Goal: Information Seeking & Learning: Find contact information

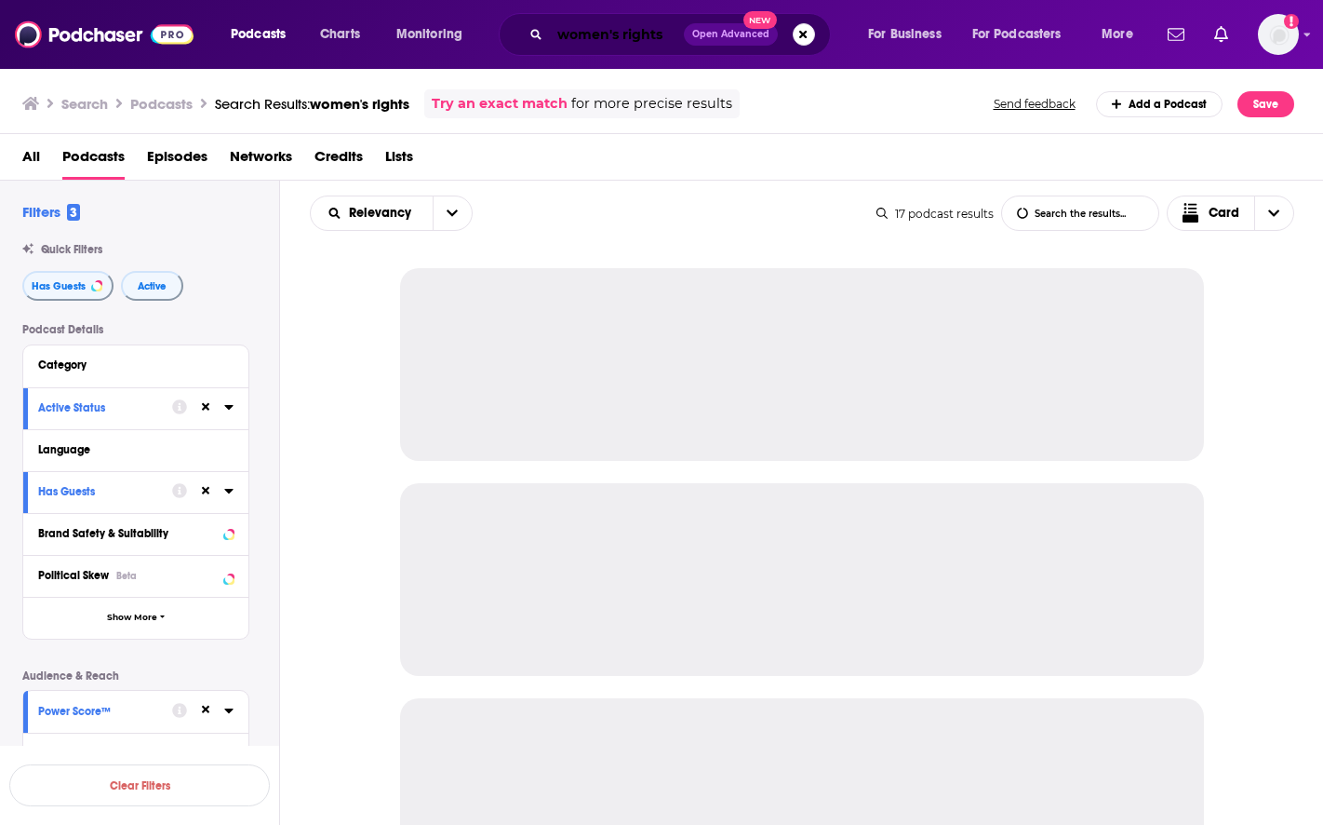
click at [578, 34] on input "women's rights" at bounding box center [617, 35] width 134 height 30
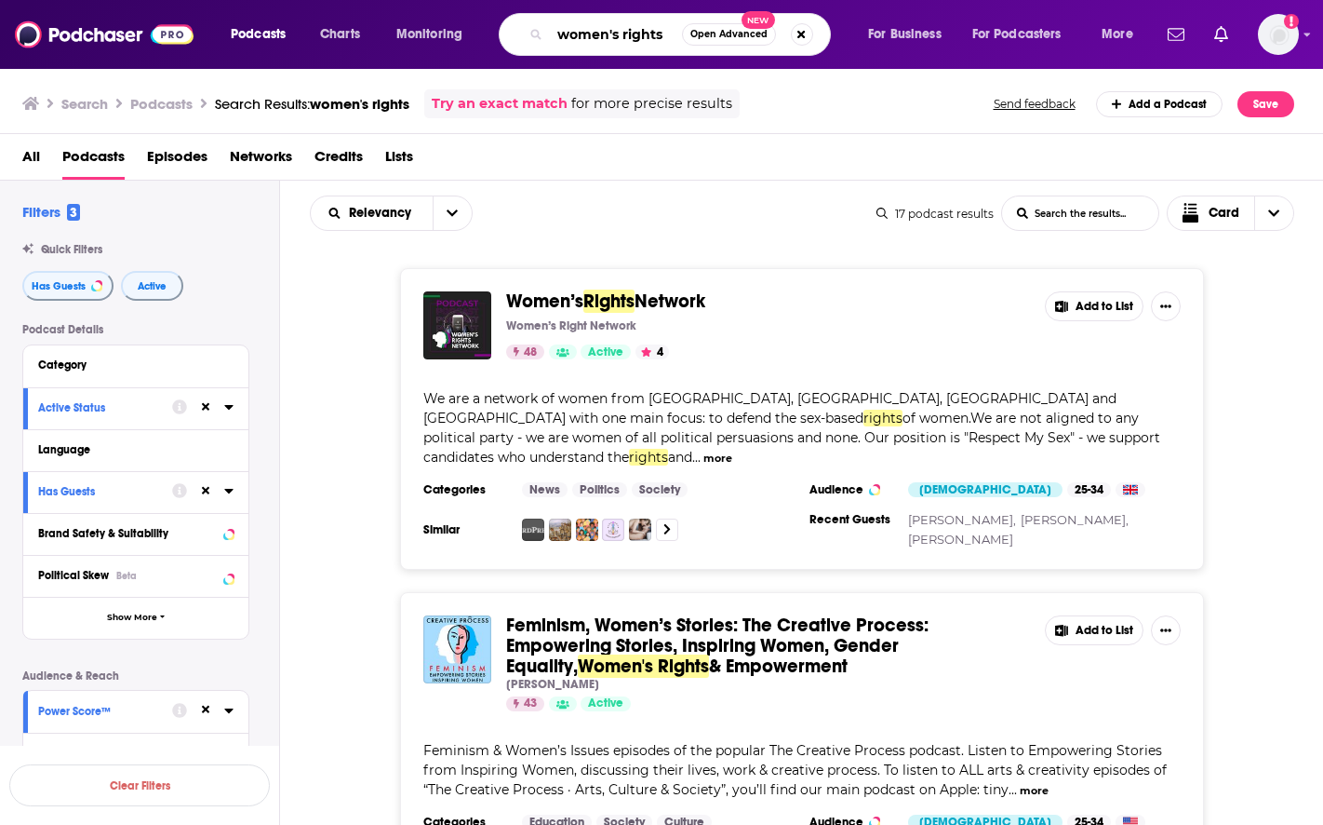
click at [578, 34] on input "women's rights" at bounding box center [616, 35] width 132 height 30
paste input "Vision Beyond Sight"
type input "Vision Beyond Sight"
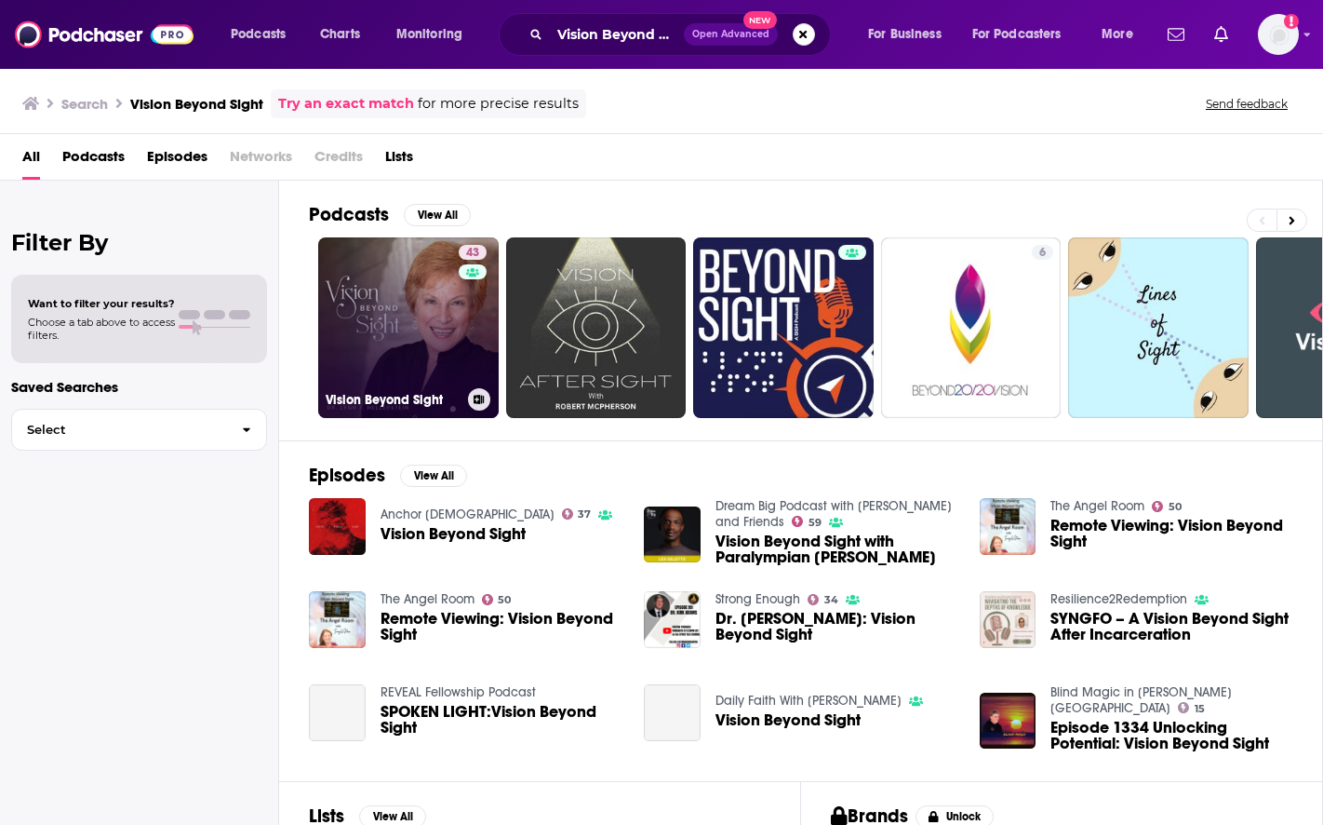
click at [405, 277] on link "43 Vision Beyond Sight" at bounding box center [408, 327] width 181 height 181
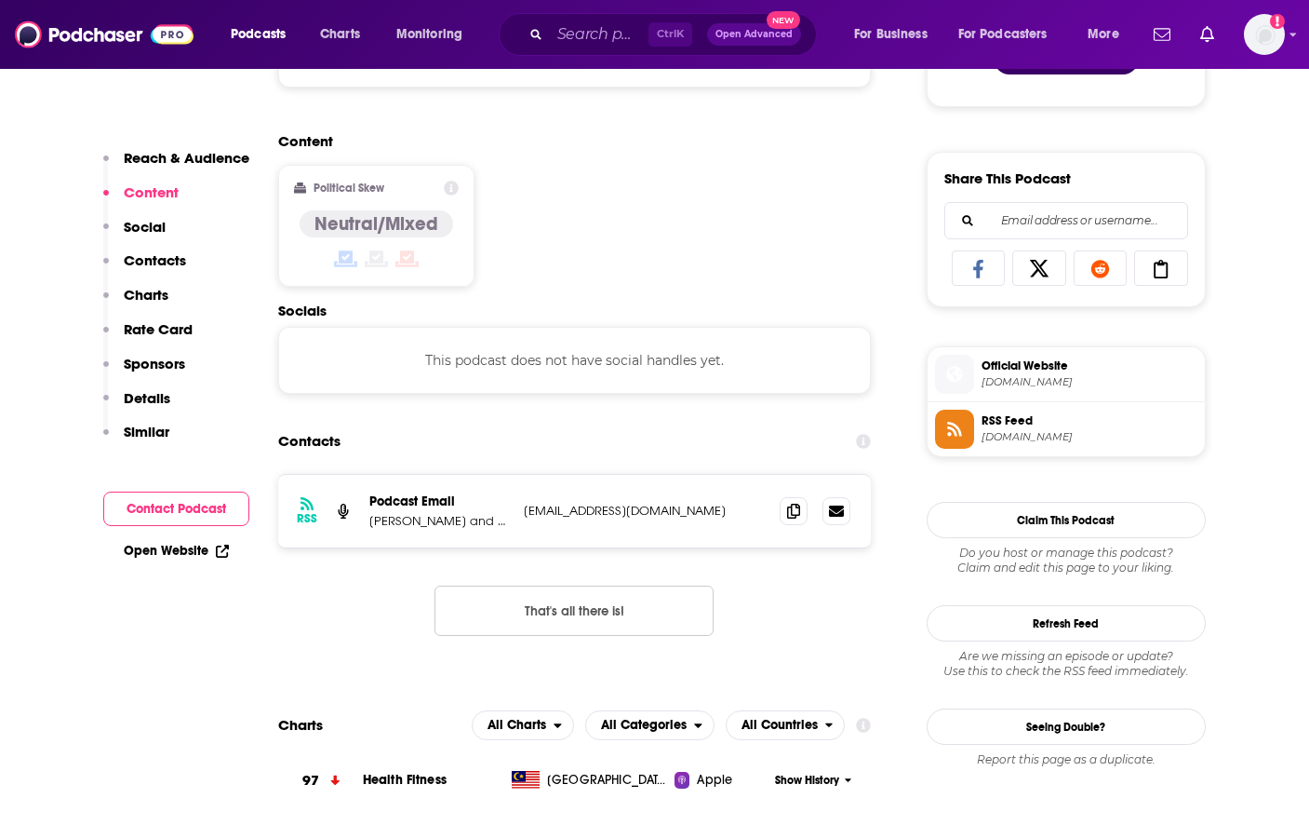
scroll to position [1117, 0]
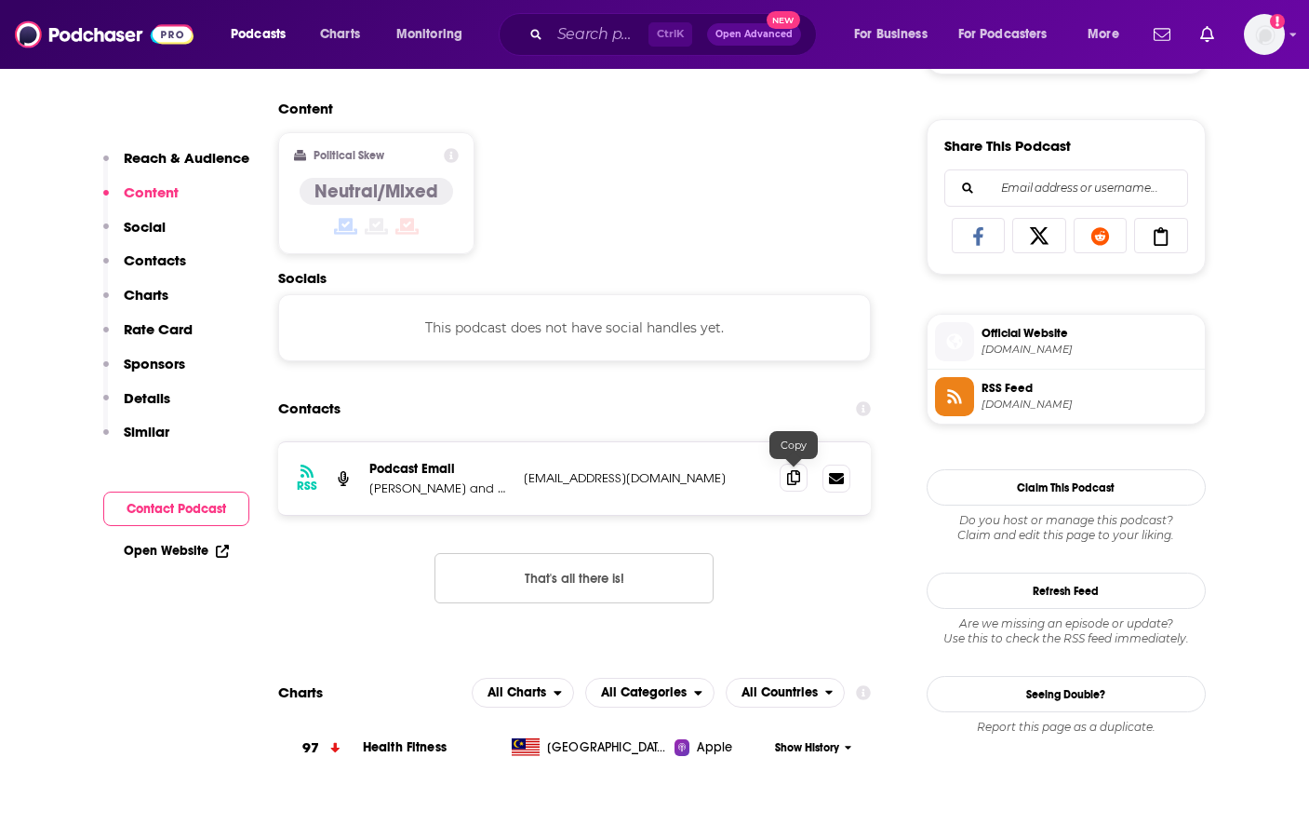
click at [799, 481] on icon at bounding box center [793, 477] width 13 height 15
click at [583, 33] on input "Search podcasts, credits, & more..." at bounding box center [599, 35] width 99 height 30
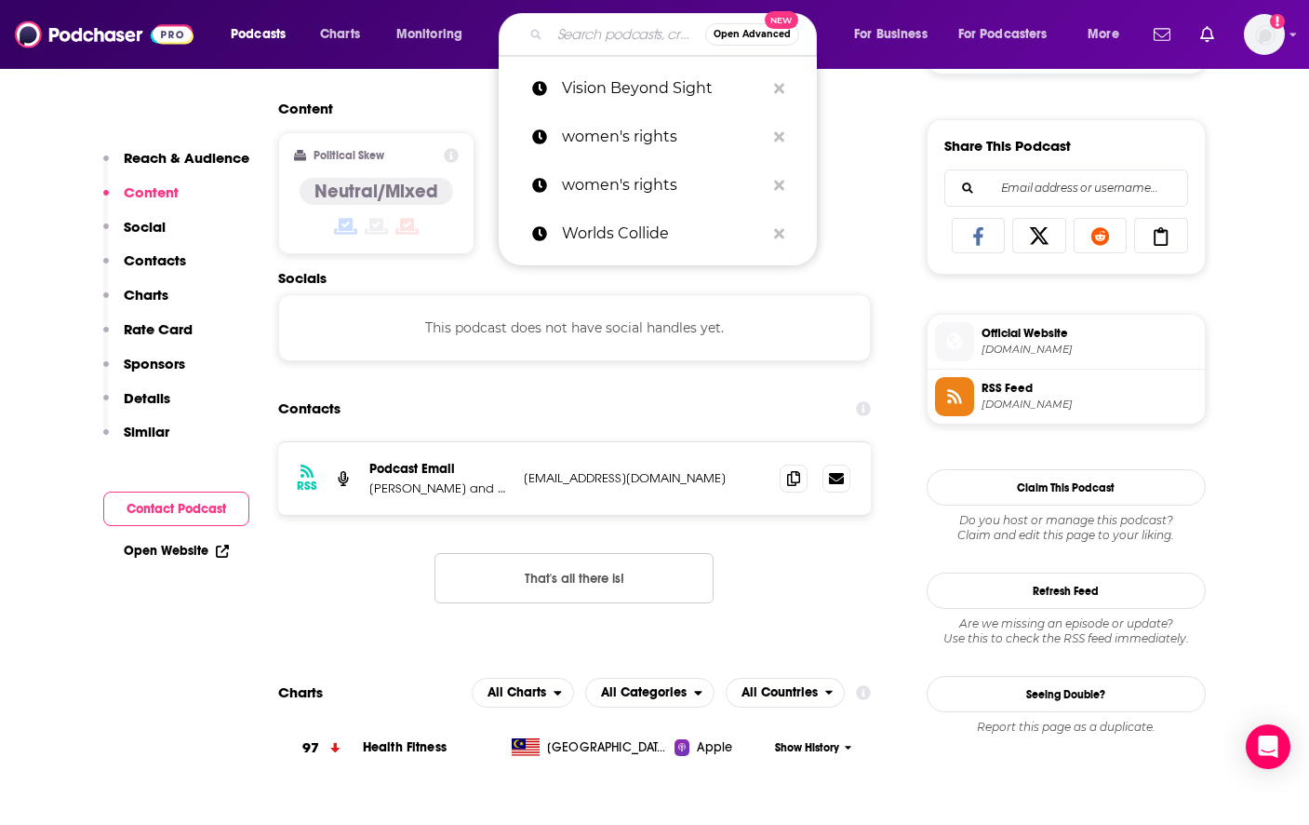
paste input "Doctors and Scientists"
type input "Doctors and Scientists"
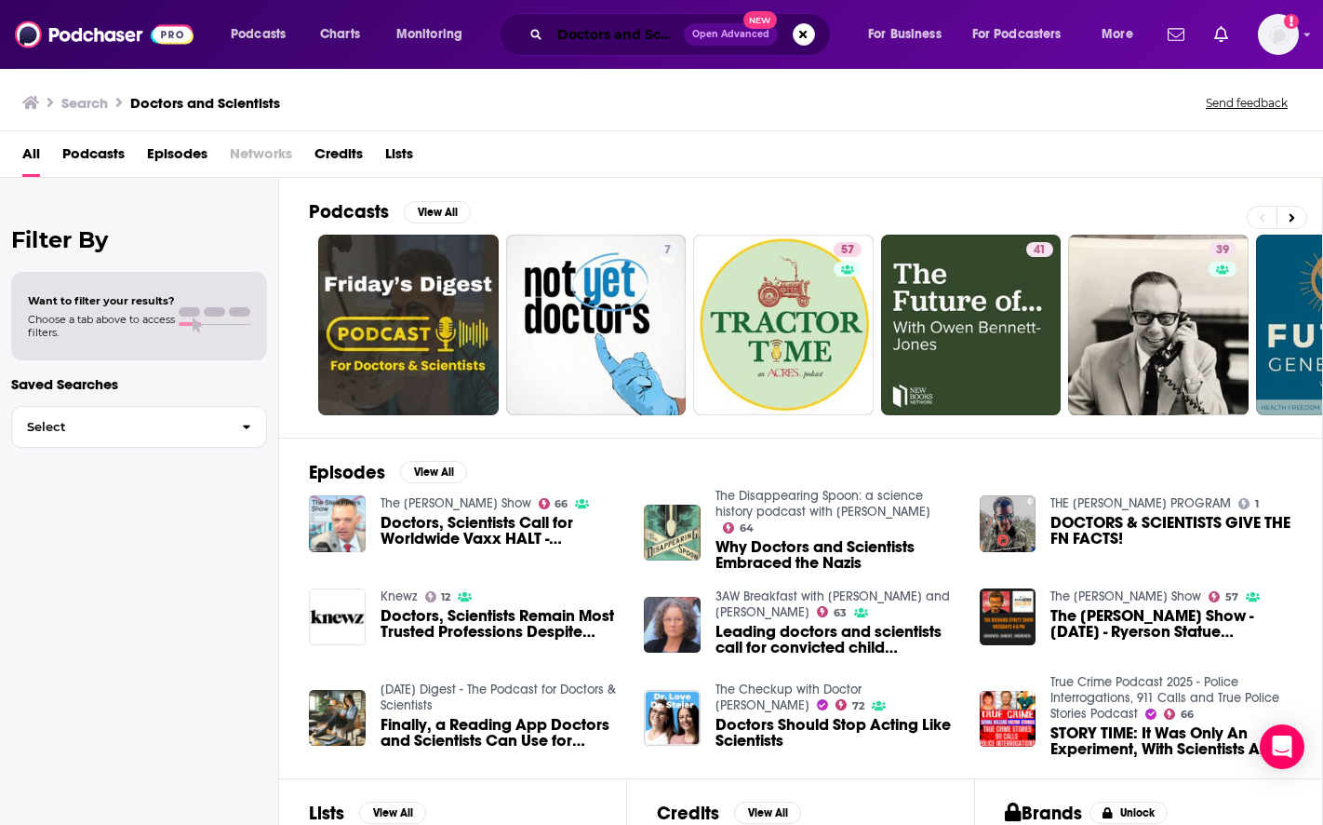
click at [653, 34] on input "Doctors and Scientists" at bounding box center [617, 35] width 134 height 30
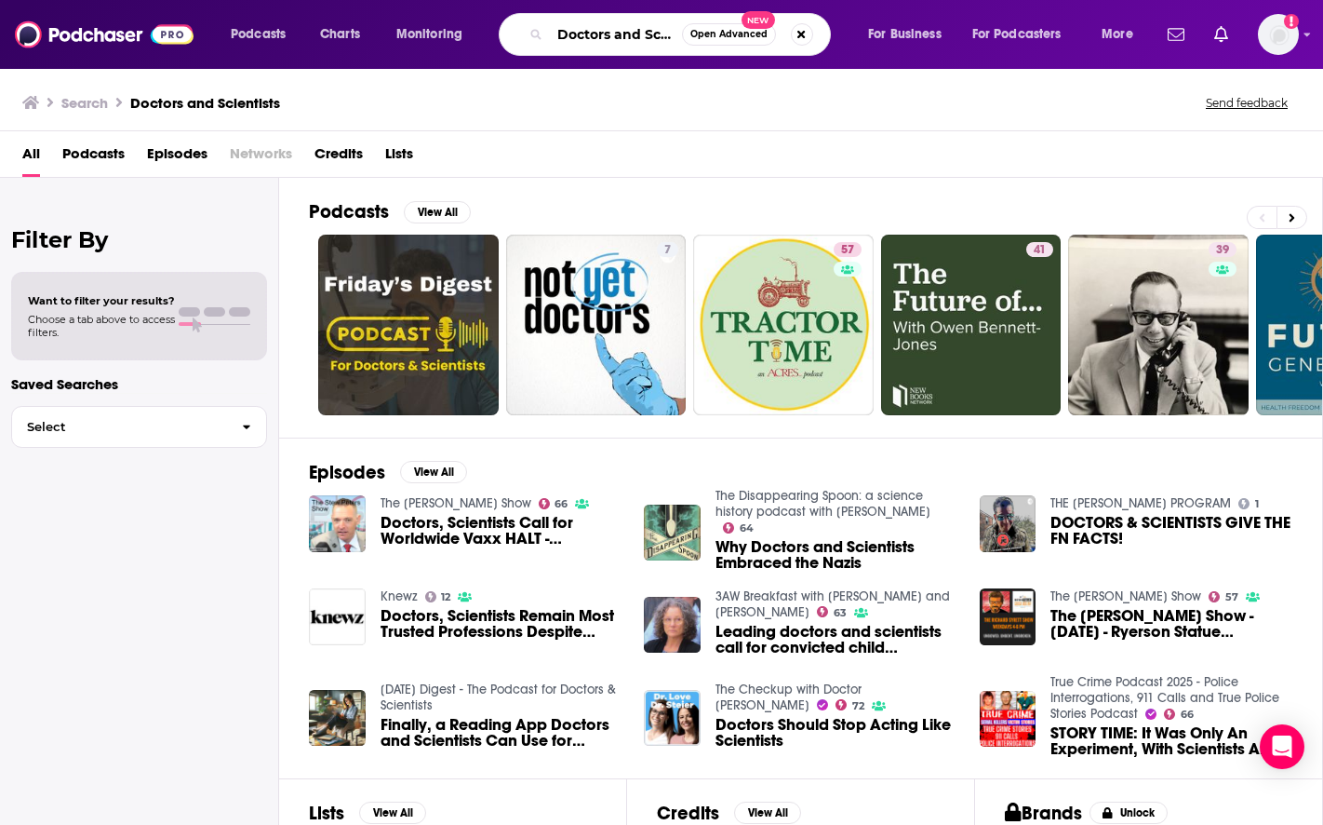
click at [663, 34] on input "Doctors and Scientists" at bounding box center [616, 35] width 132 height 30
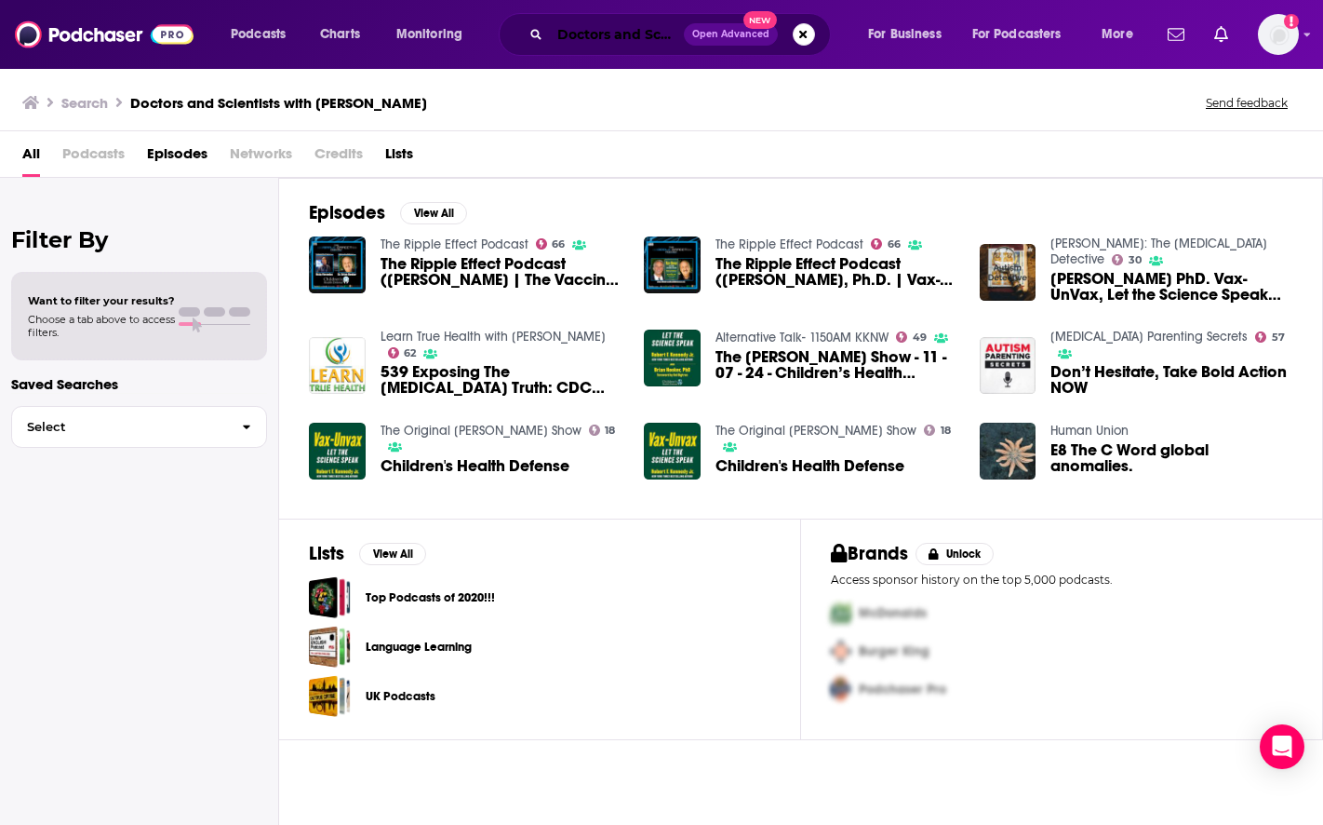
click at [611, 27] on input "Doctors and Scientists with [PERSON_NAME]" at bounding box center [617, 35] width 134 height 30
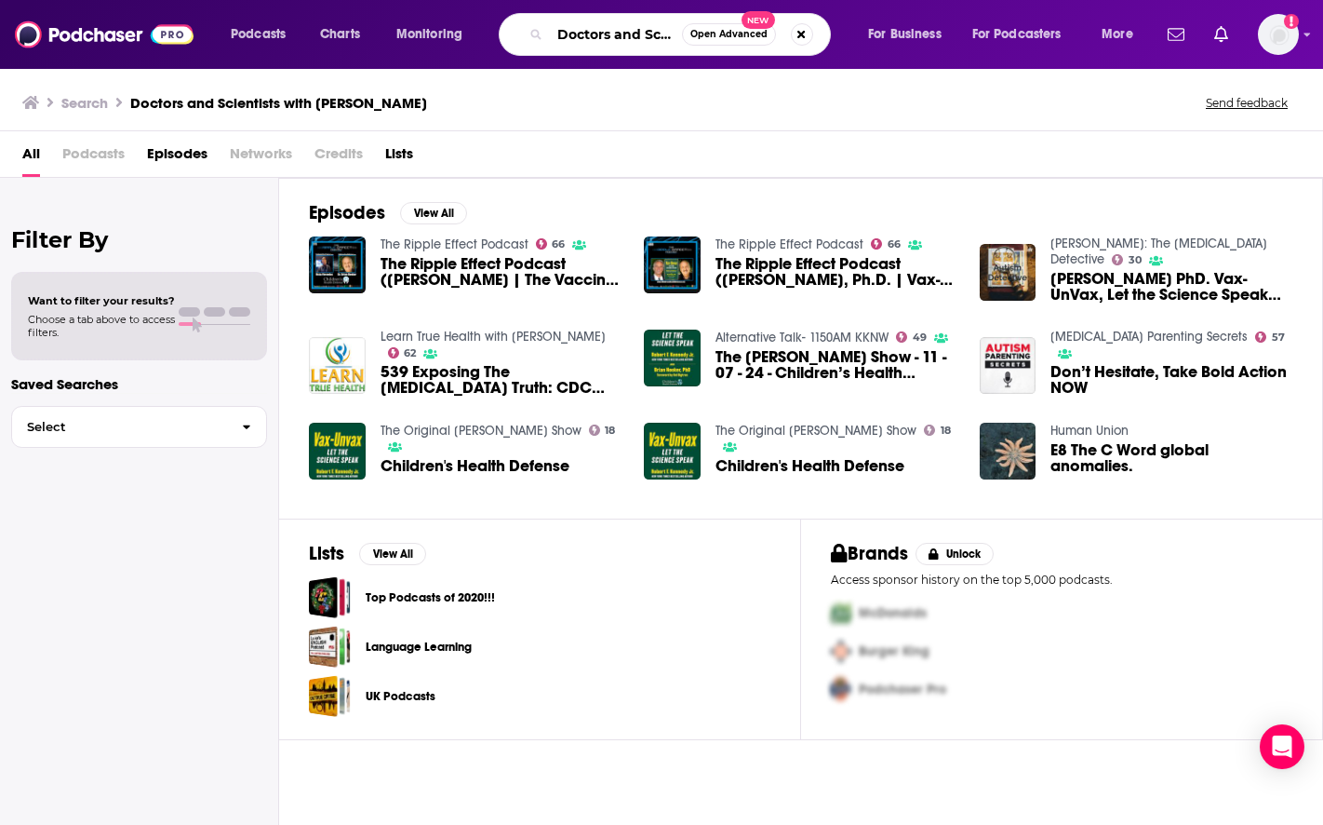
click at [611, 27] on input "Doctors and Scientists with [PERSON_NAME]" at bounding box center [616, 35] width 132 height 30
paste input "[MEDICAL_DATA] Parenting Secrets"
type input "[MEDICAL_DATA] Parenting Secrets"
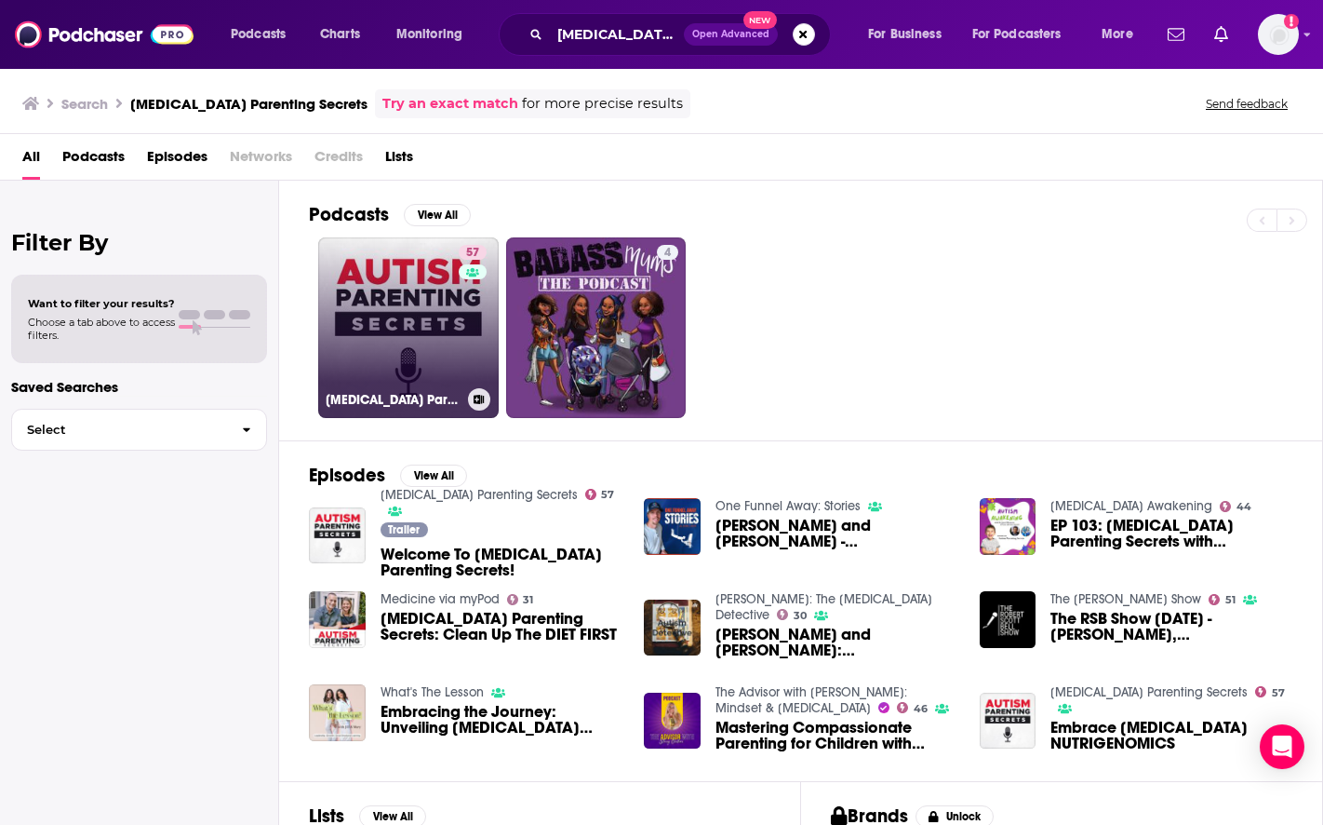
click at [381, 267] on link "57 [MEDICAL_DATA] Parenting Secrets" at bounding box center [408, 327] width 181 height 181
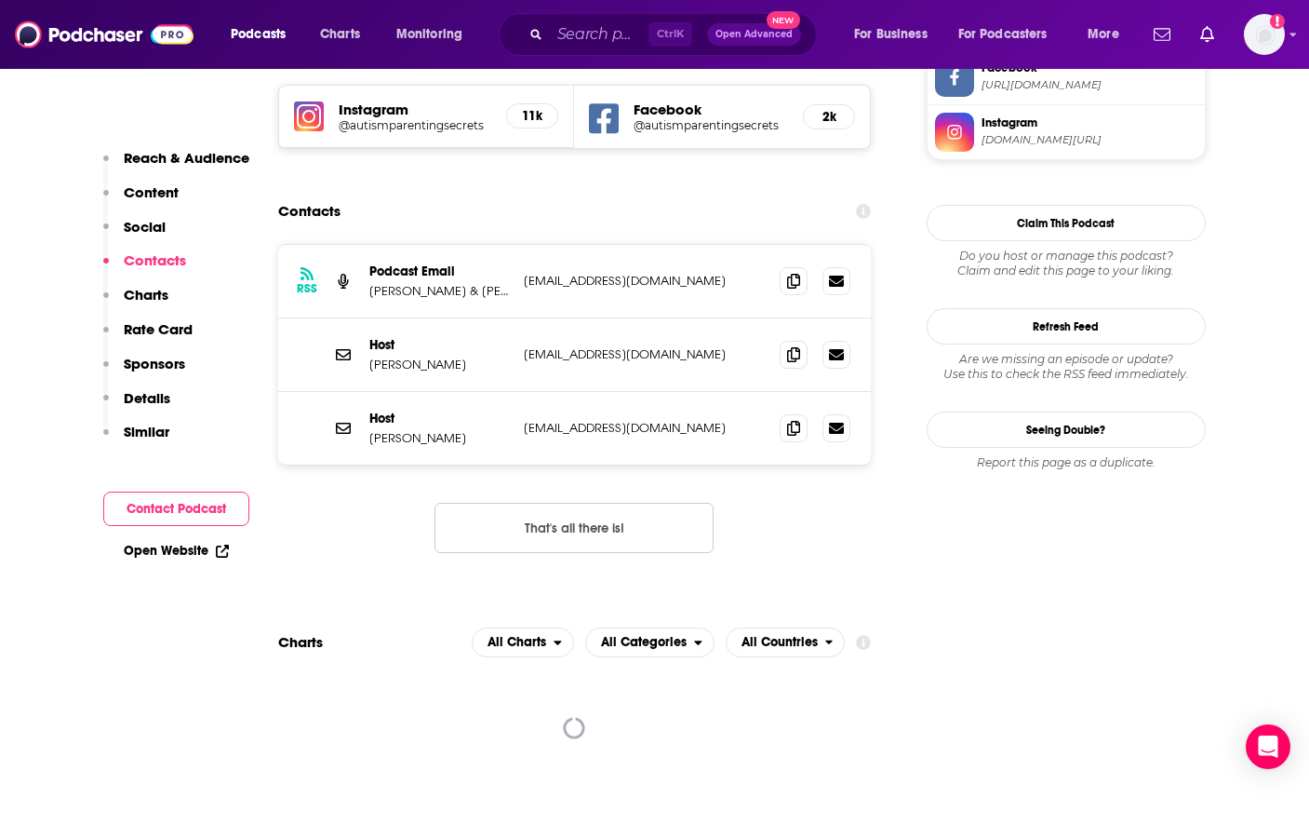
scroll to position [1675, 0]
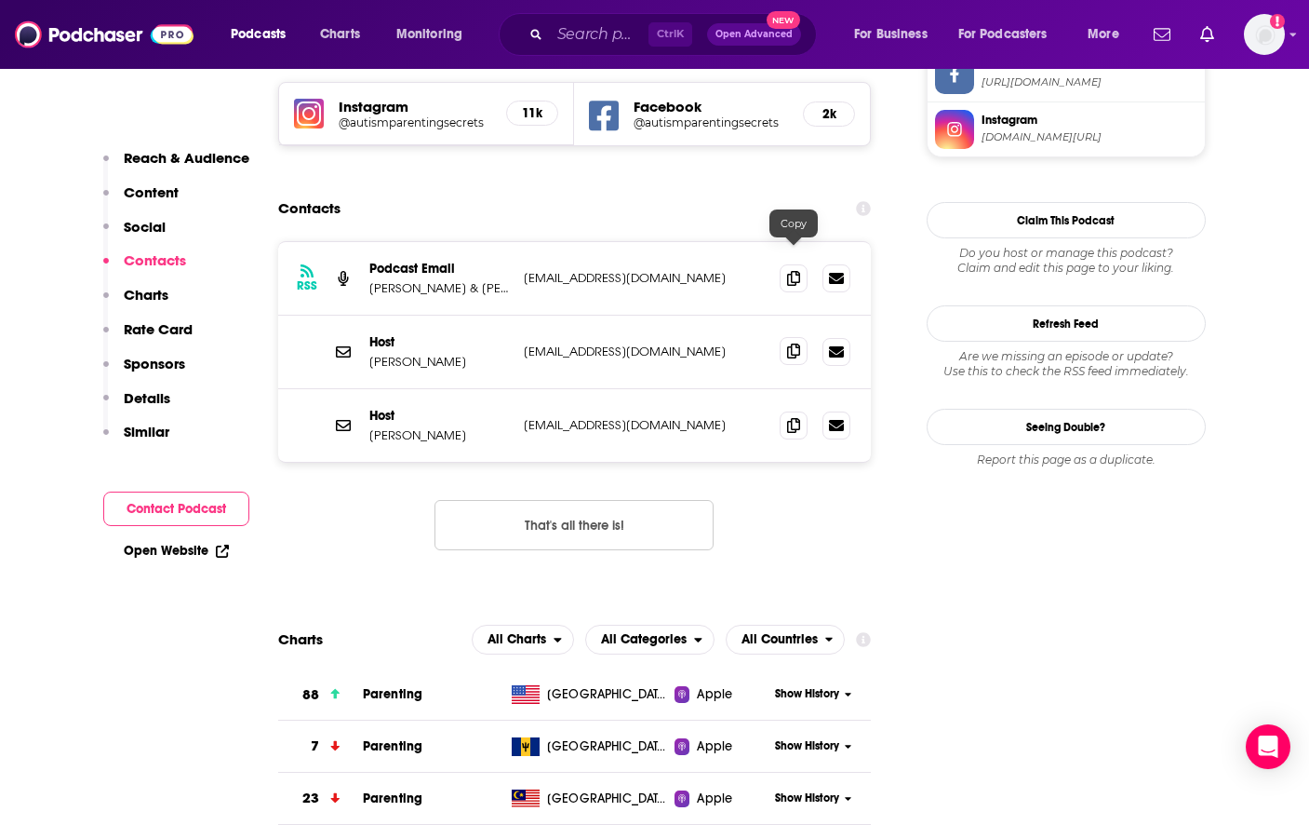
click at [796, 343] on icon at bounding box center [793, 350] width 13 height 15
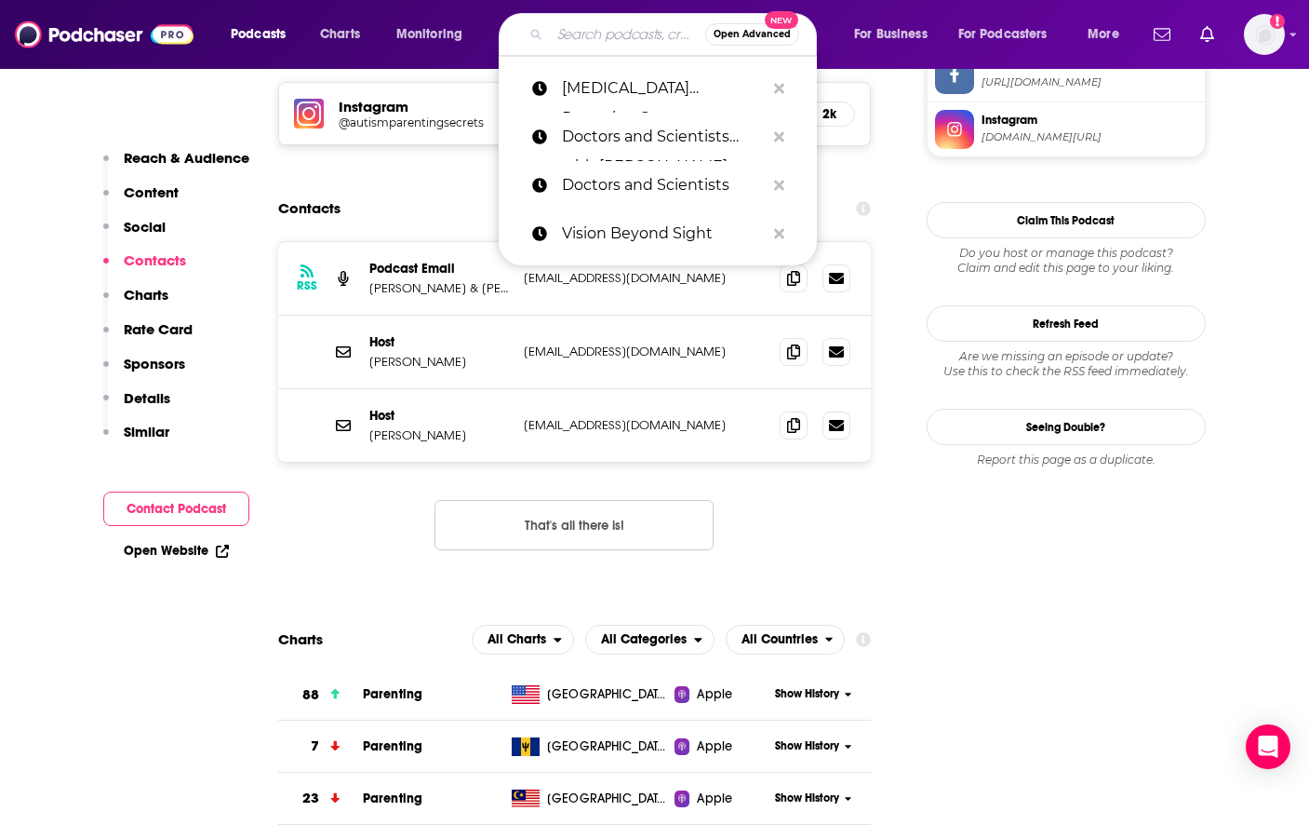
paste input "[PERSON_NAME]"
type input "[PERSON_NAME]"
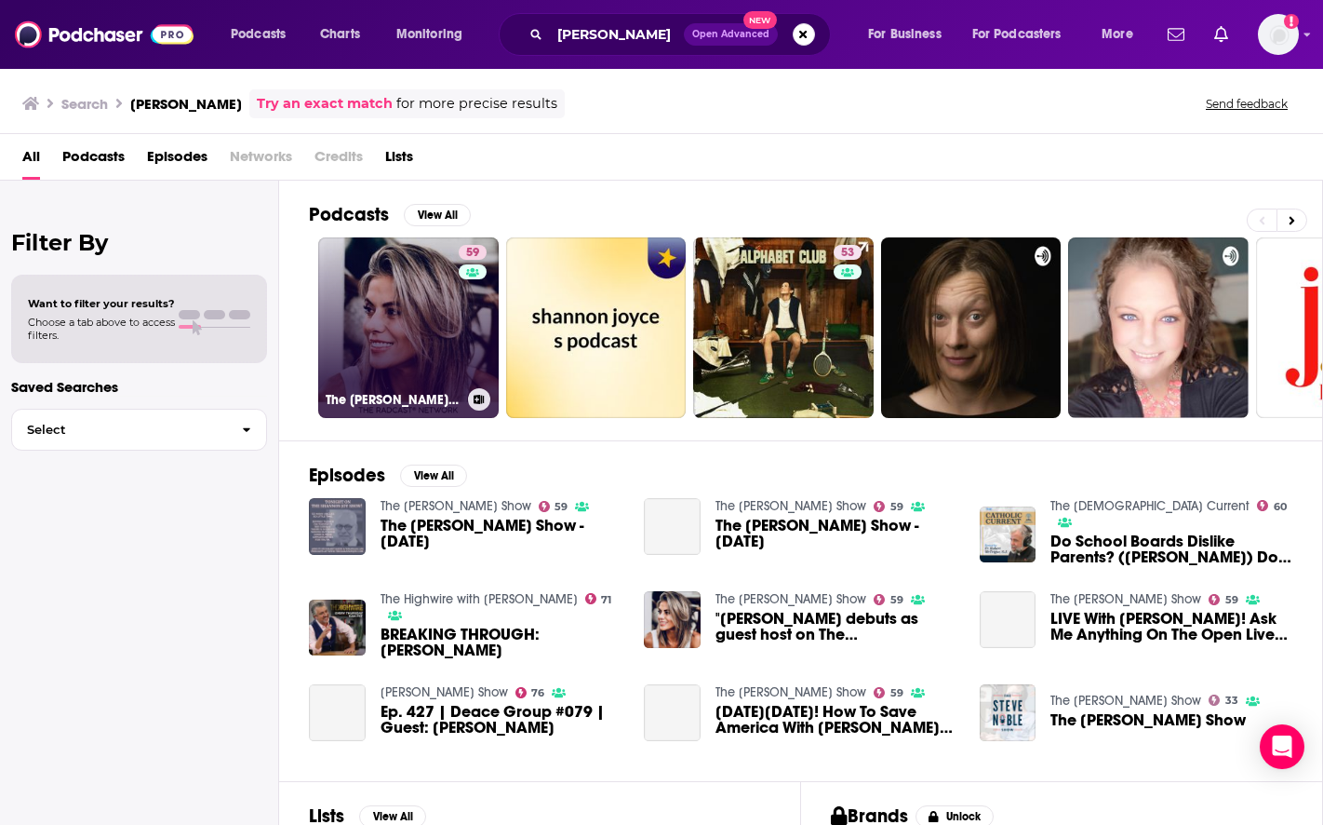
click at [371, 289] on link "59 The [PERSON_NAME] Show" at bounding box center [408, 327] width 181 height 181
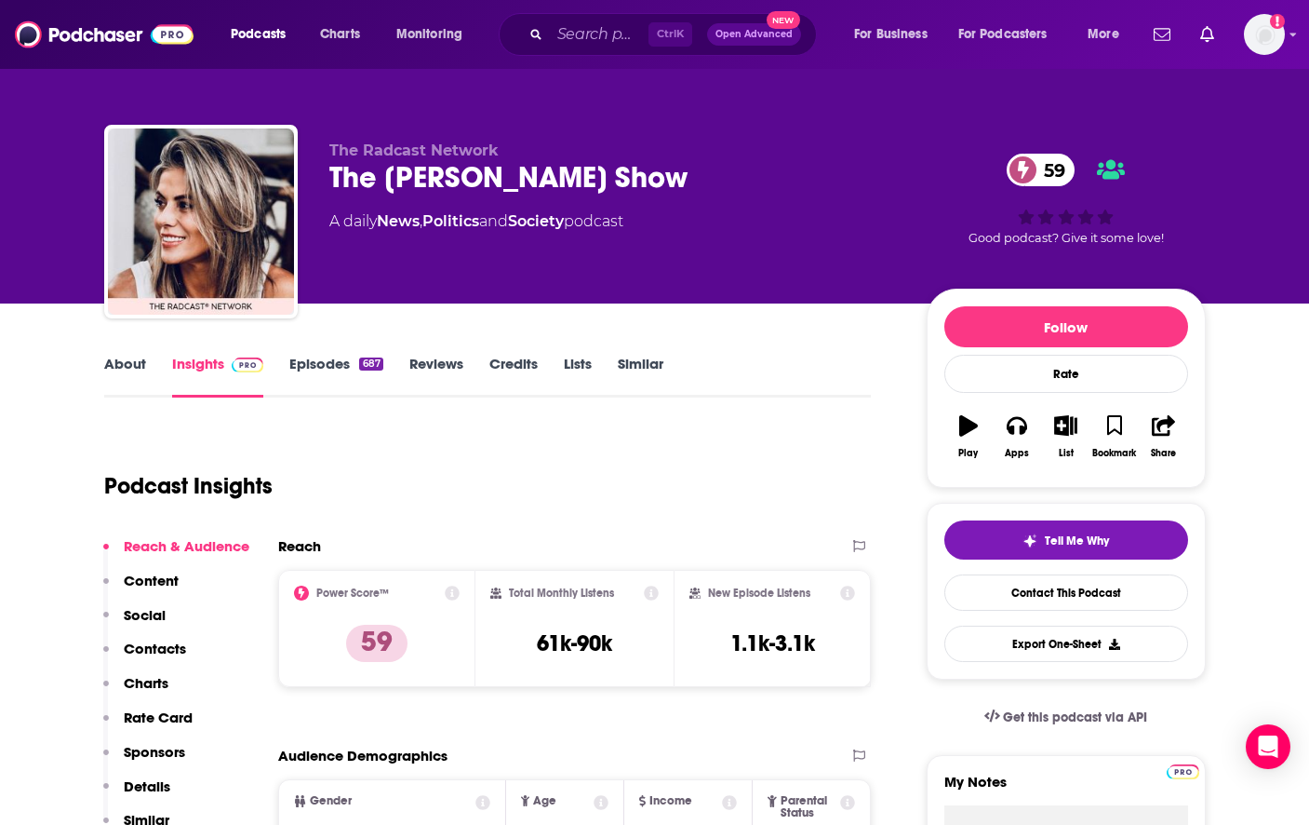
click at [414, 187] on div "The [PERSON_NAME] Show 59" at bounding box center [613, 177] width 568 height 36
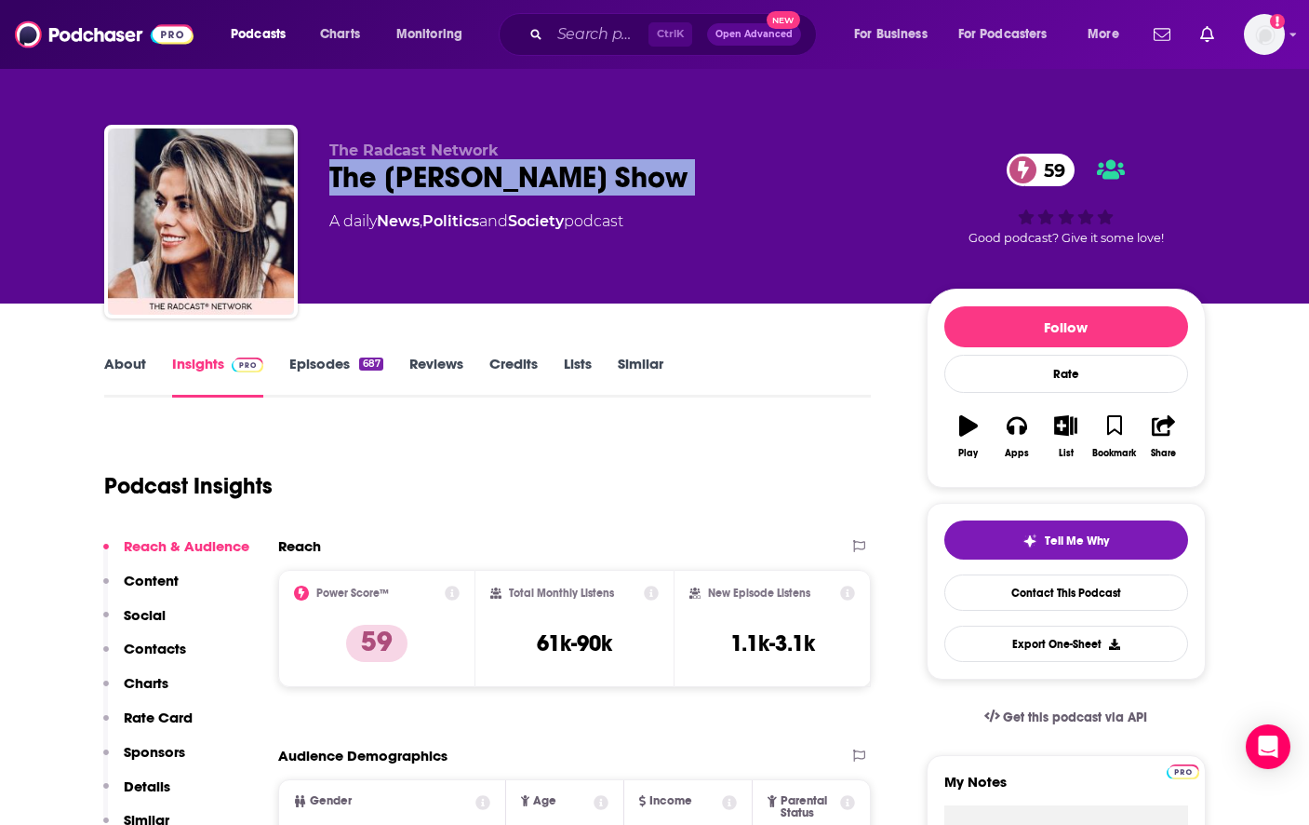
copy div "The [PERSON_NAME] Show 59"
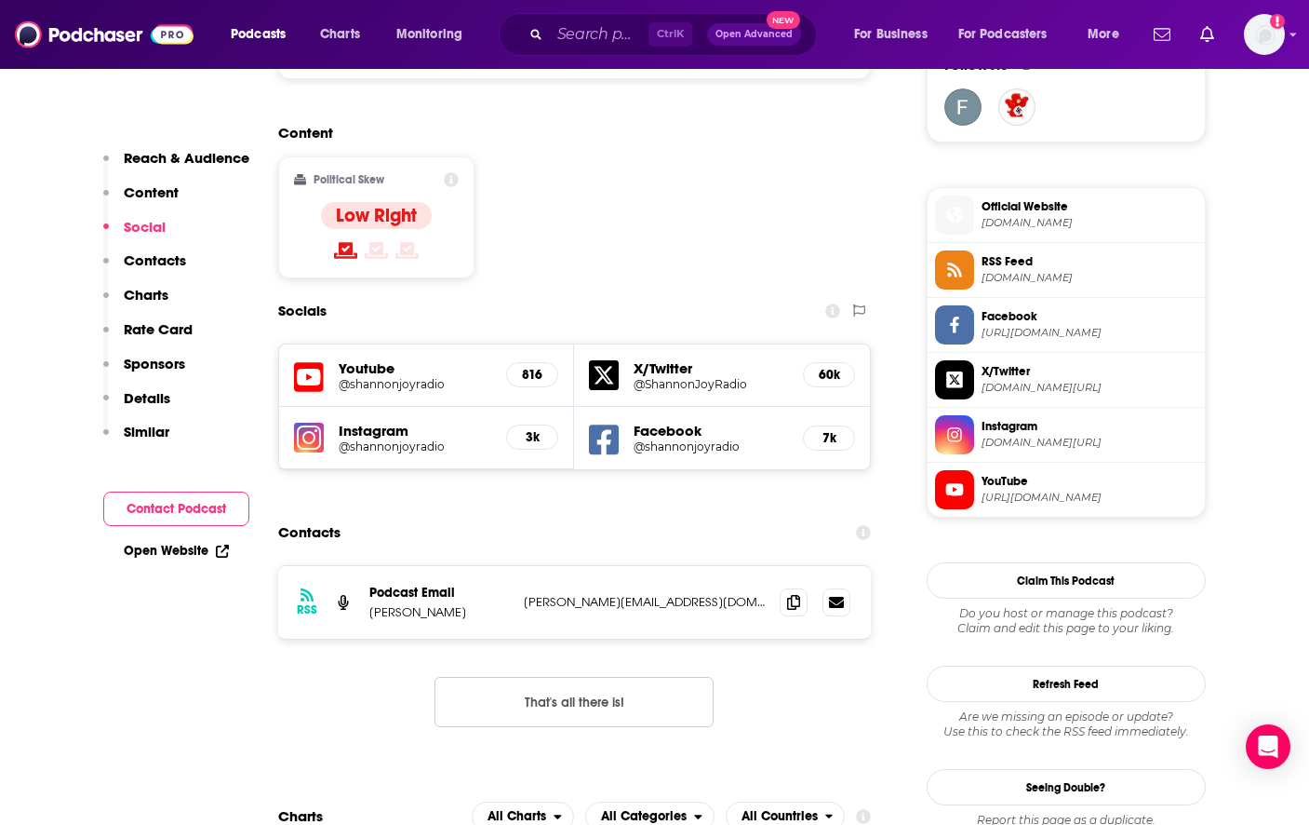
scroll to position [1396, 0]
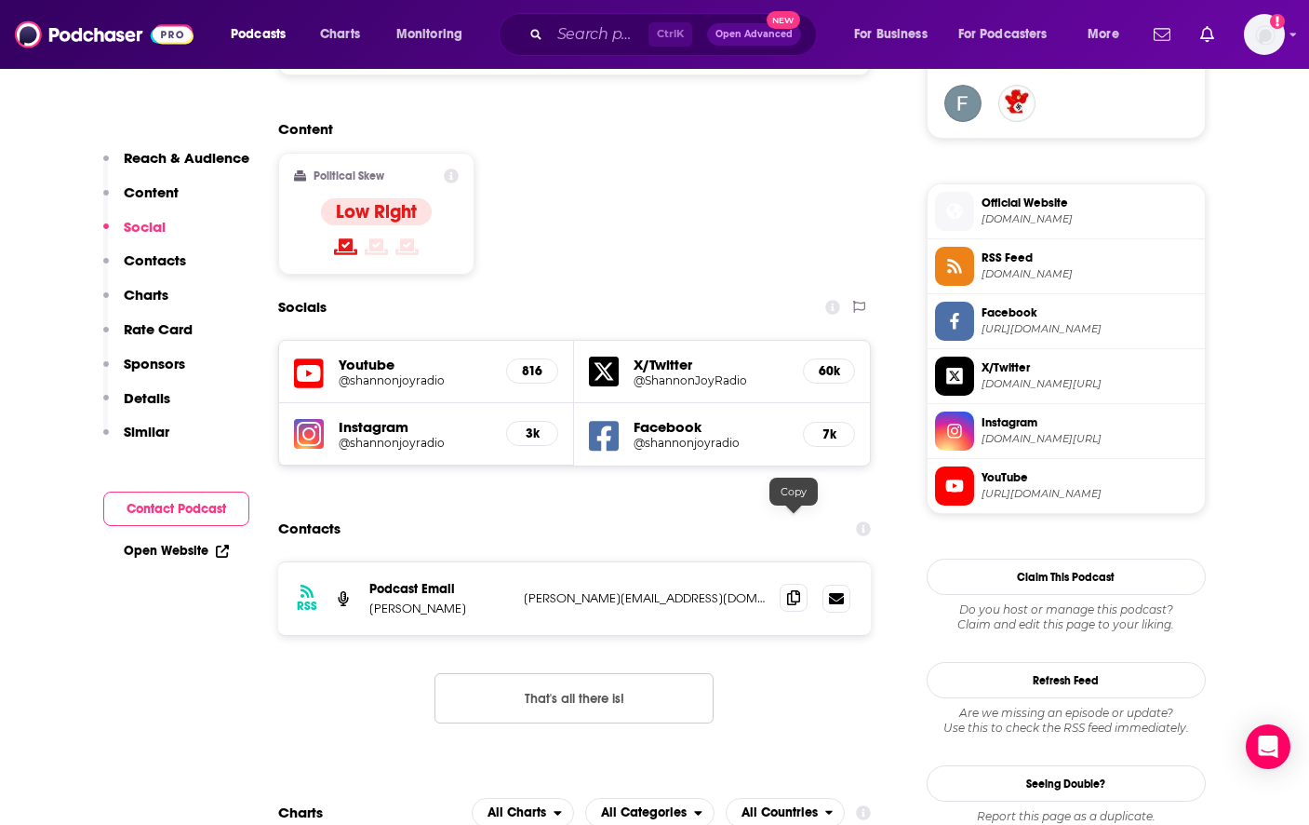
click at [794, 590] on icon at bounding box center [793, 597] width 13 height 15
click at [416, 600] on p "[PERSON_NAME]" at bounding box center [439, 608] width 140 height 16
copy p "[PERSON_NAME]"
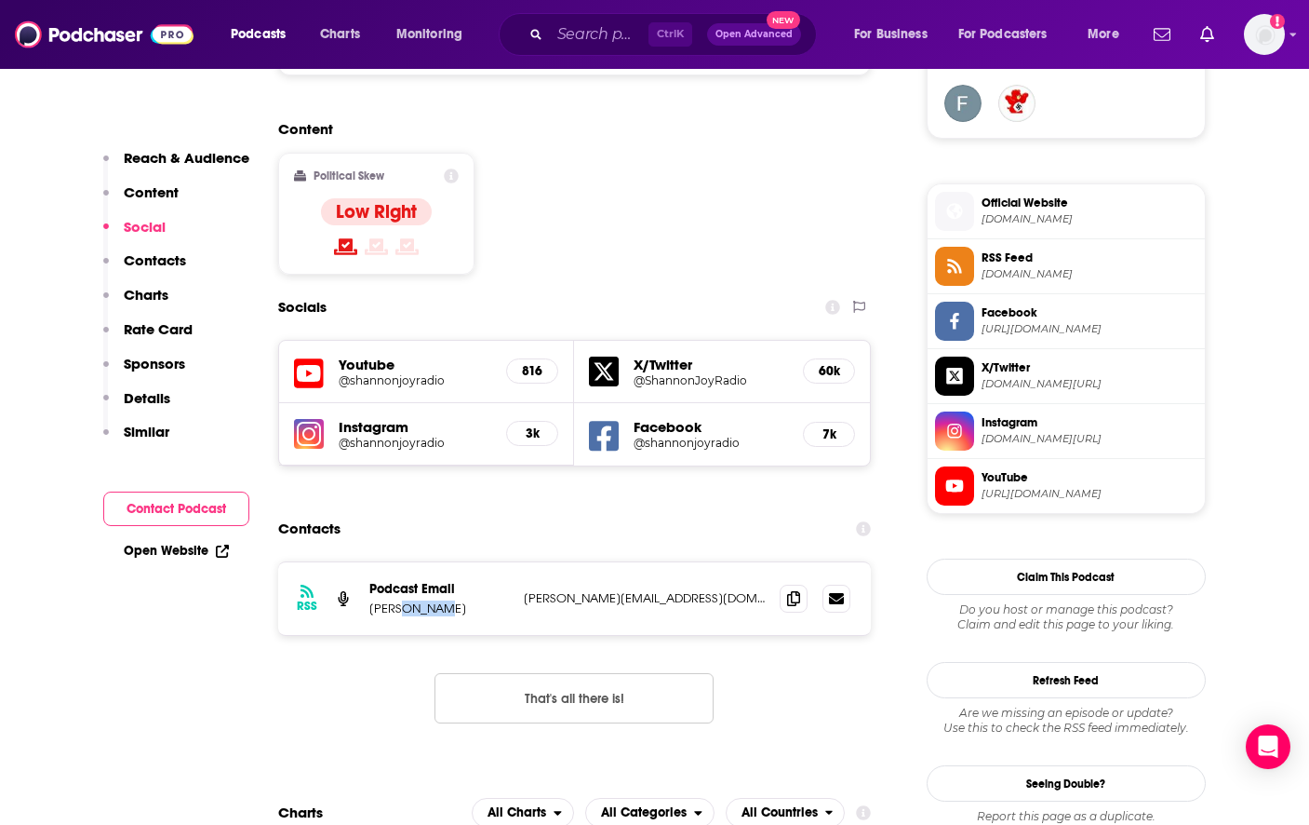
drag, startPoint x: 1030, startPoint y: 158, endPoint x: 998, endPoint y: 157, distance: 32.6
click at [603, 35] on input "Search podcasts, credits, & more..." at bounding box center [599, 35] width 99 height 30
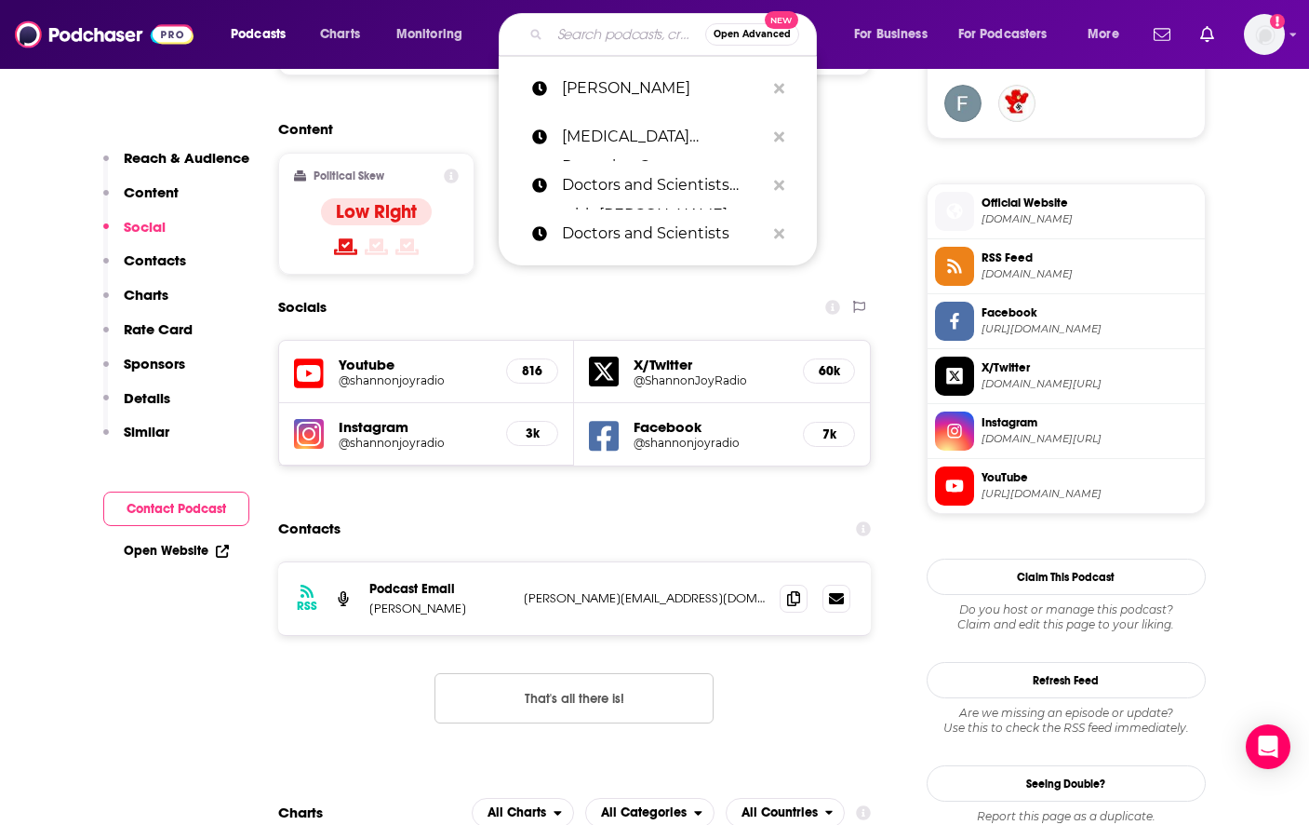
paste input "[MEDICAL_DATA] reWired"
type input "[MEDICAL_DATA] reWired"
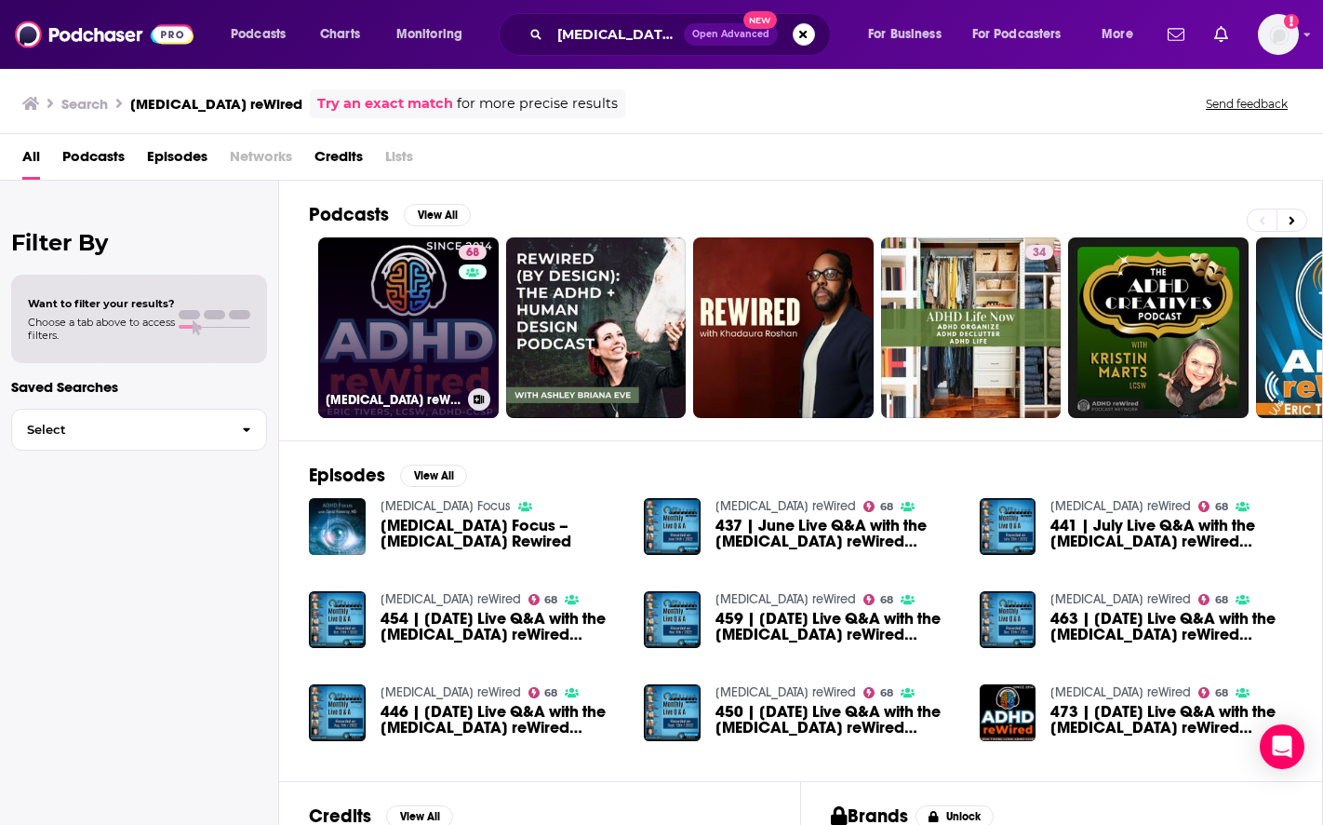
click at [382, 299] on link "68 [MEDICAL_DATA] reWired" at bounding box center [408, 327] width 181 height 181
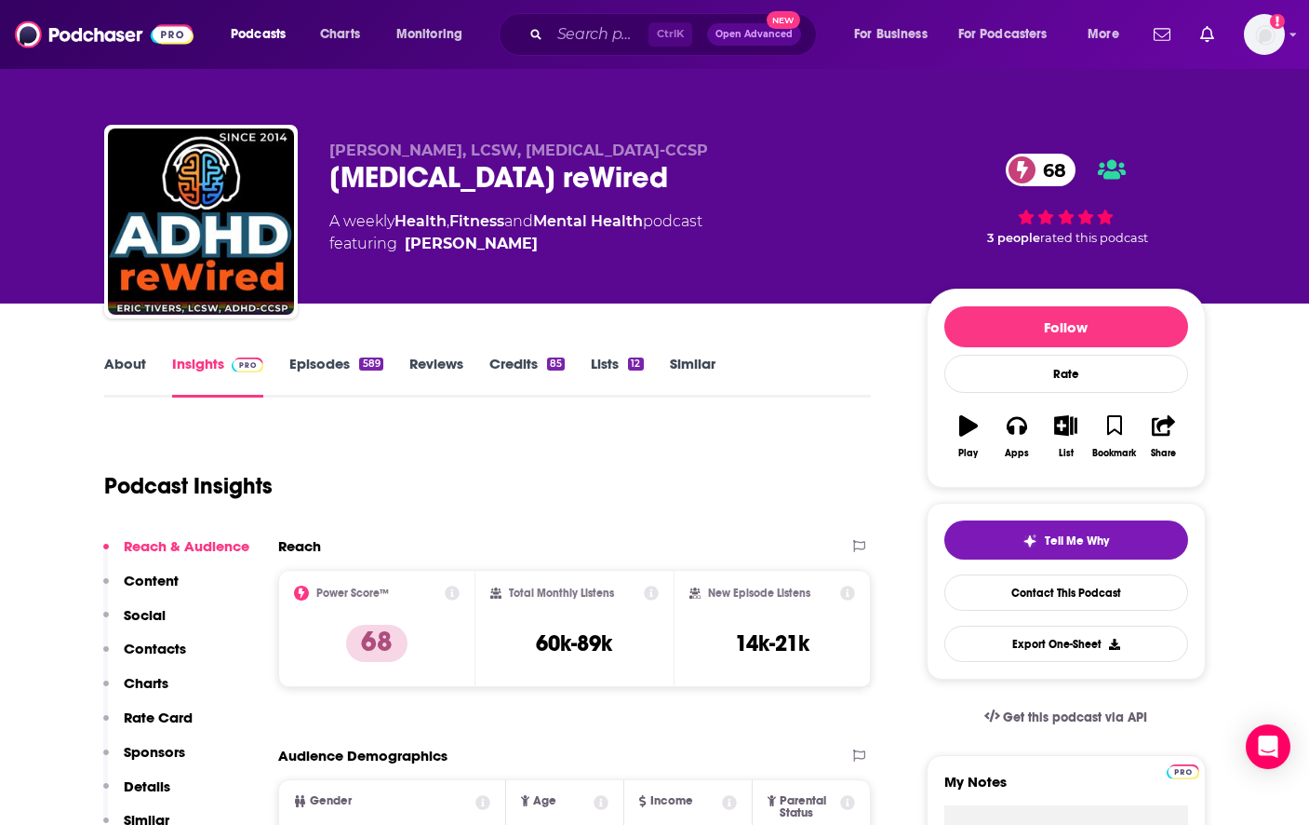
drag, startPoint x: 1249, startPoint y: 467, endPoint x: 1231, endPoint y: 449, distance: 25.0
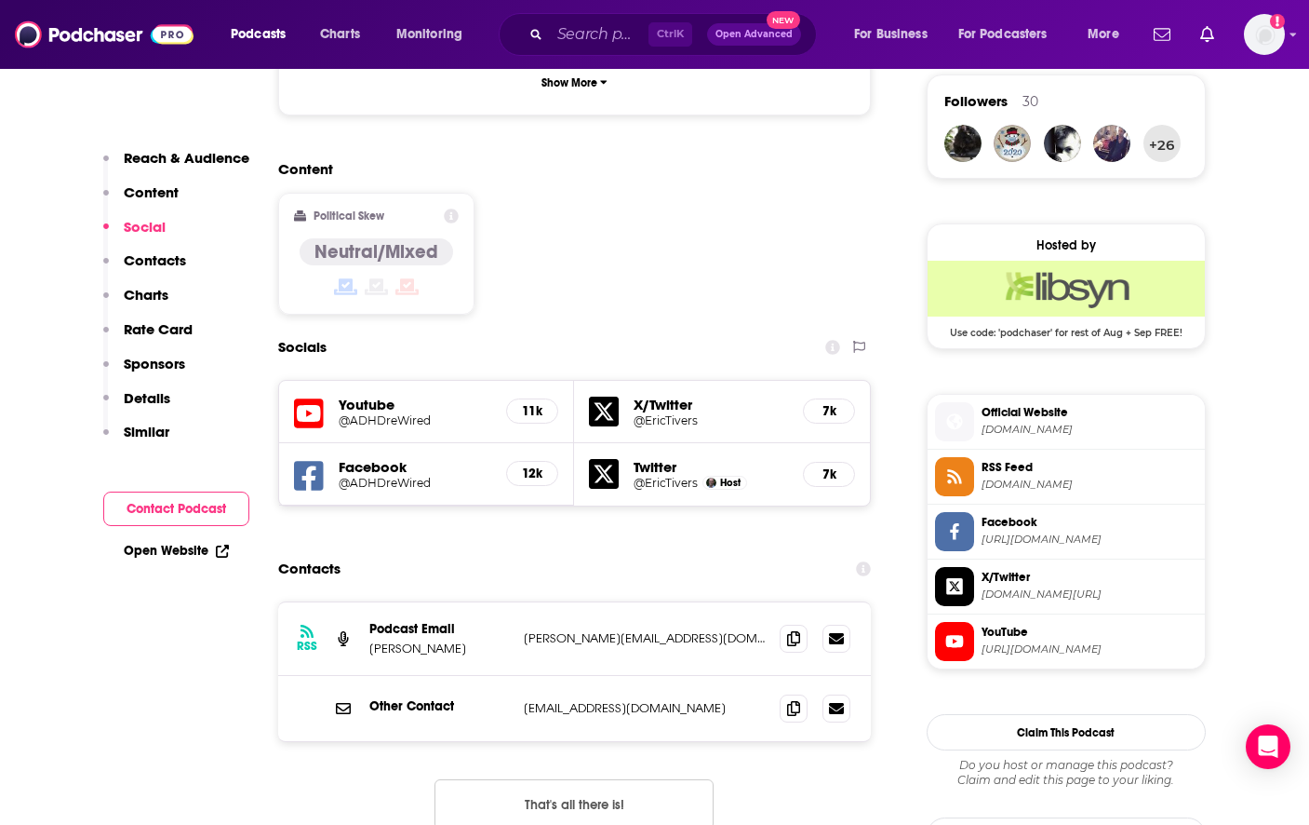
scroll to position [1396, 0]
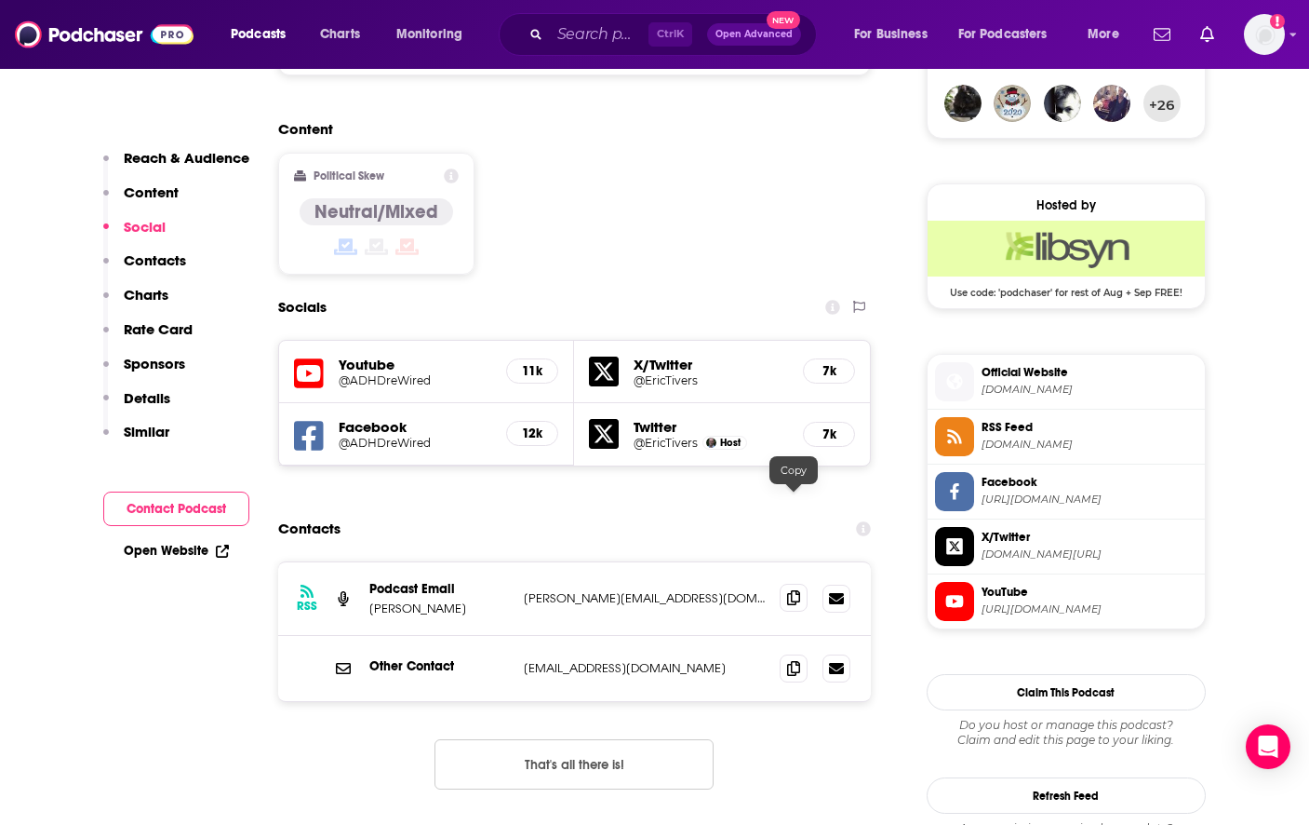
click at [790, 590] on icon at bounding box center [793, 597] width 13 height 15
click at [799, 143] on div "Content Political Skew Neutral/Mixed" at bounding box center [575, 204] width 594 height 169
drag, startPoint x: 1247, startPoint y: 106, endPoint x: 843, endPoint y: 52, distance: 407.5
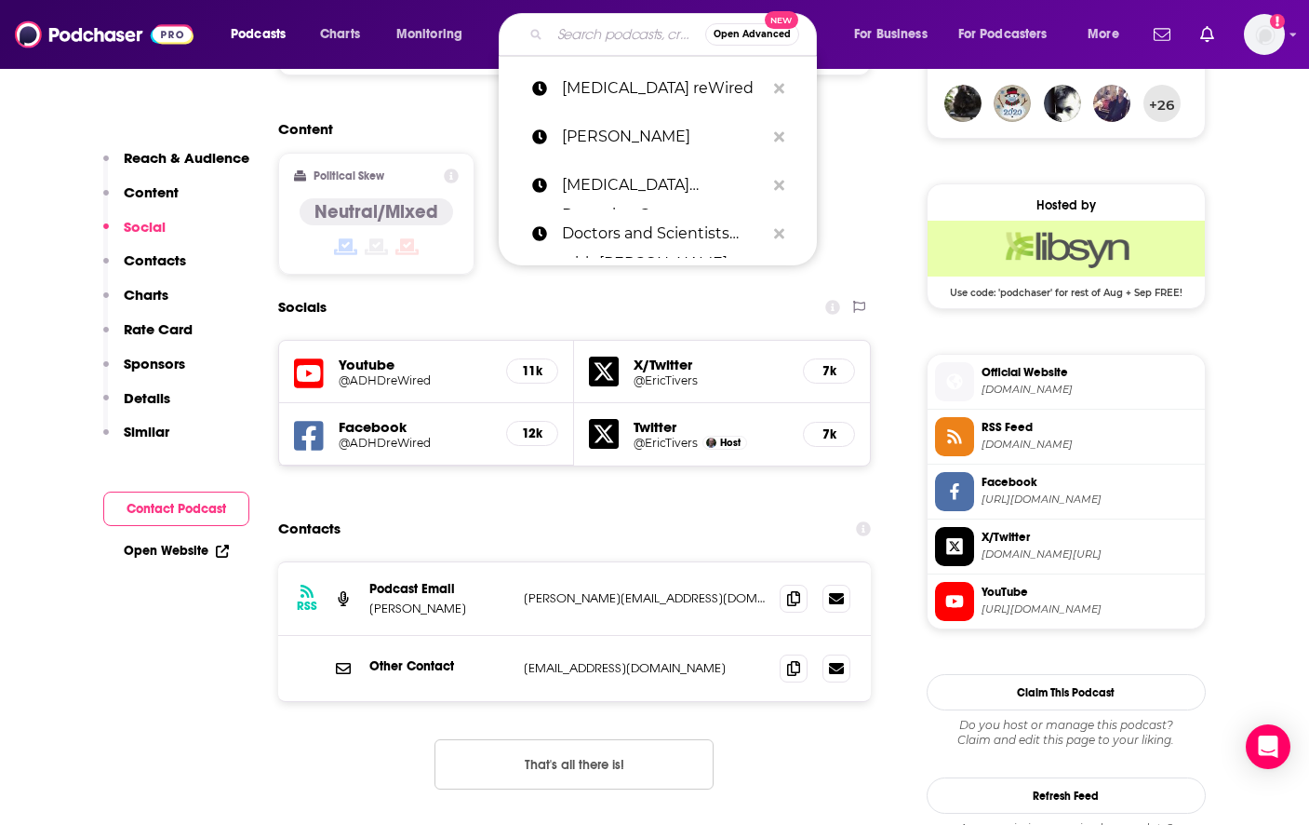
click at [583, 33] on input "Search podcasts, credits, & more..." at bounding box center [627, 35] width 155 height 30
paste input "Metaboliç Mind podcast"
type input "Metaboliç Mind podcast"
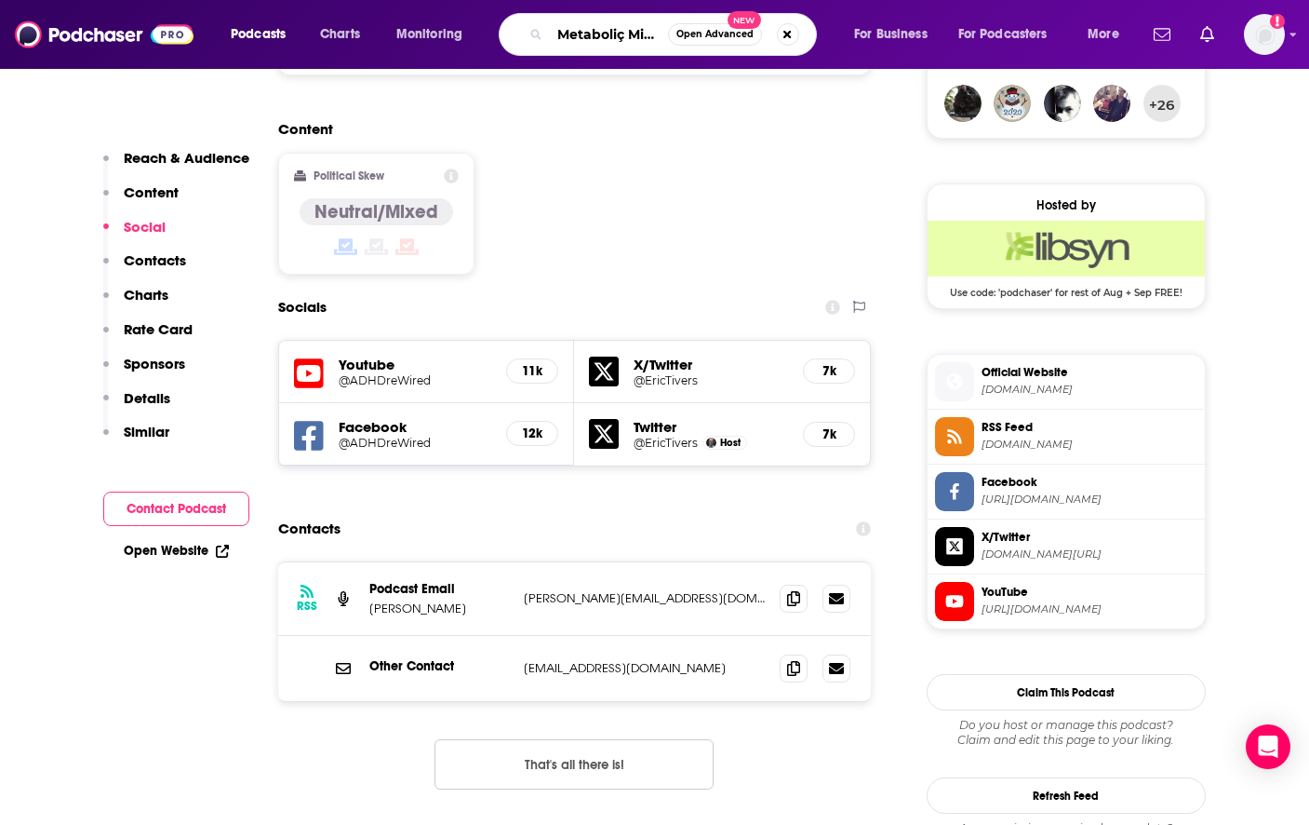
scroll to position [0, 62]
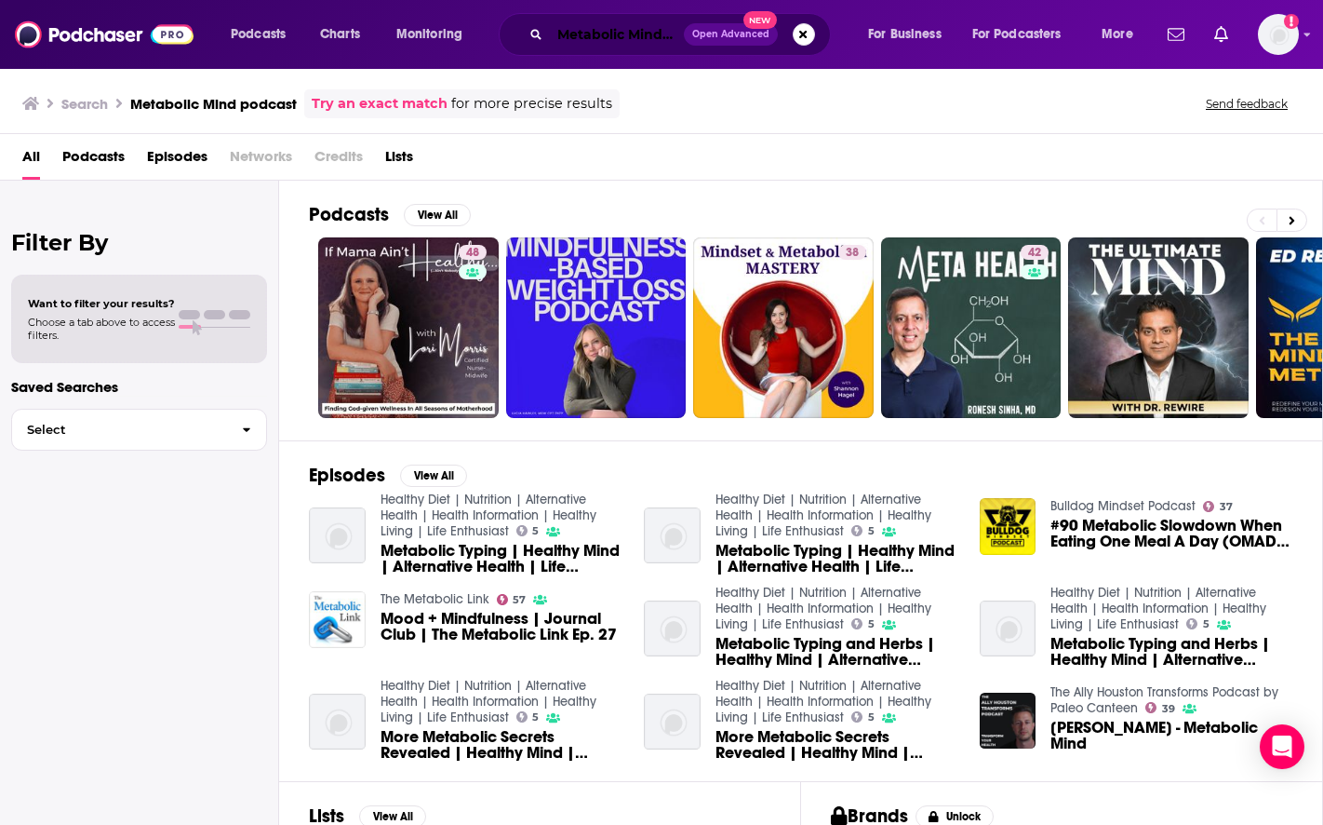
click at [597, 40] on input "Metabolic Mind podcast" at bounding box center [617, 35] width 134 height 30
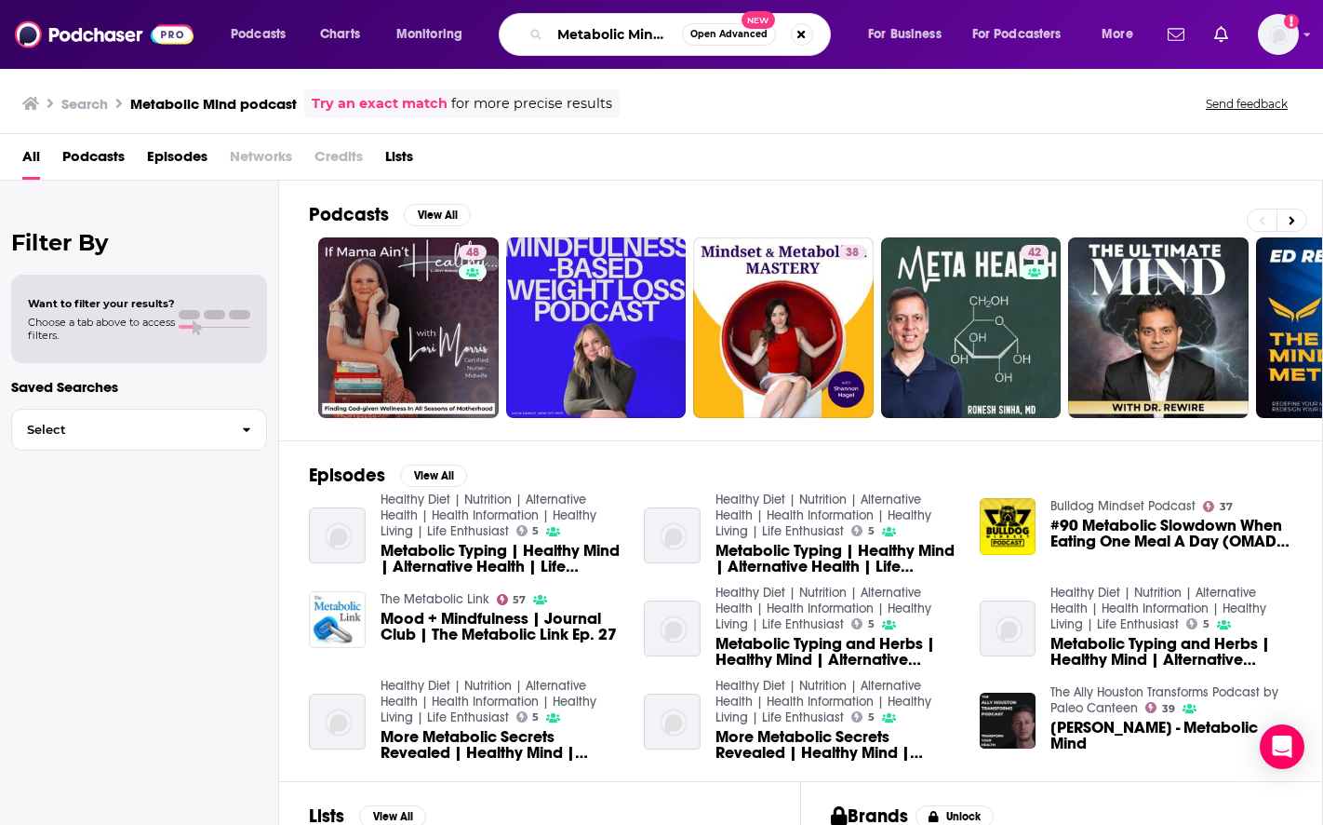
click at [597, 40] on input "Metabolic Mind podcast" at bounding box center [616, 35] width 132 height 30
paste input "The [PERSON_NAME] Show"
type input "The [PERSON_NAME] Show"
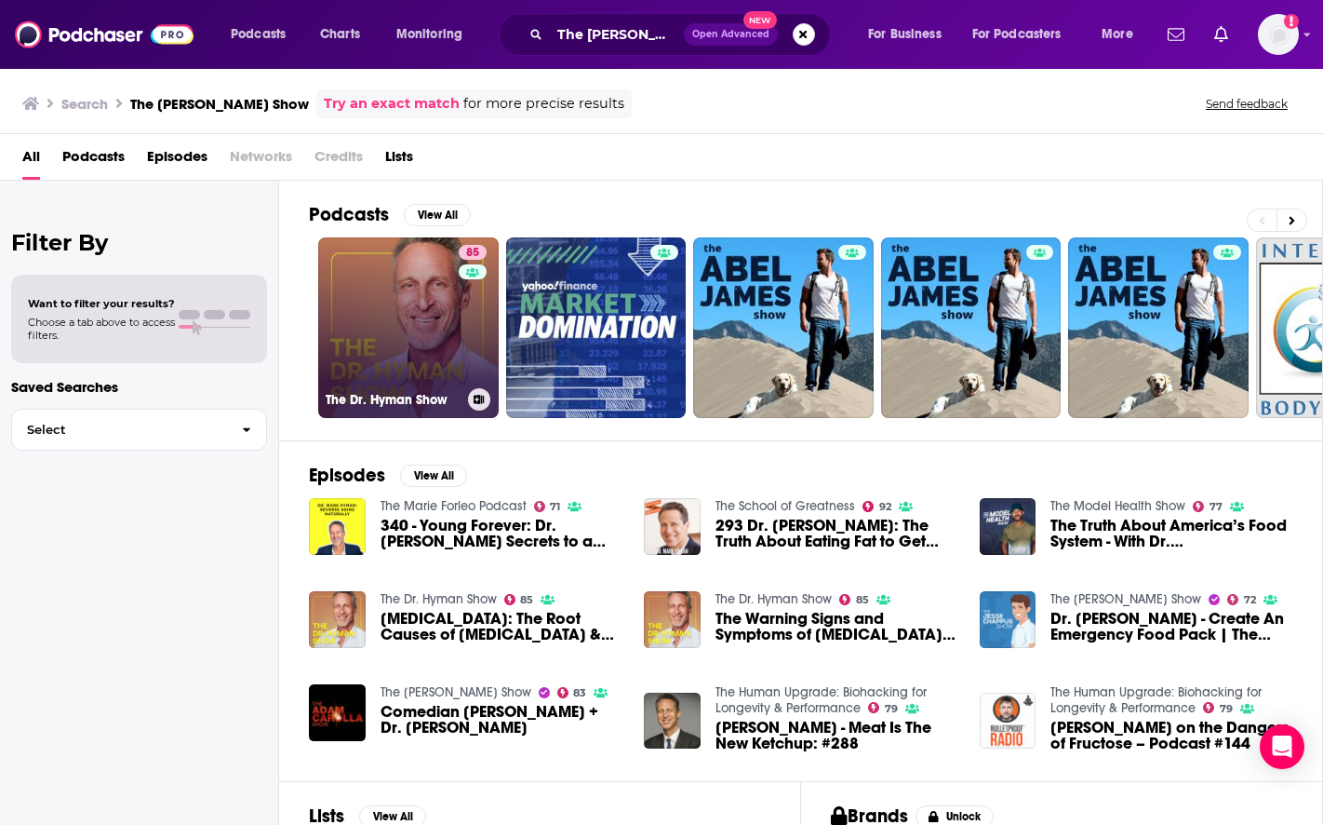
click at [399, 300] on link "85 The [PERSON_NAME] Show" at bounding box center [408, 327] width 181 height 181
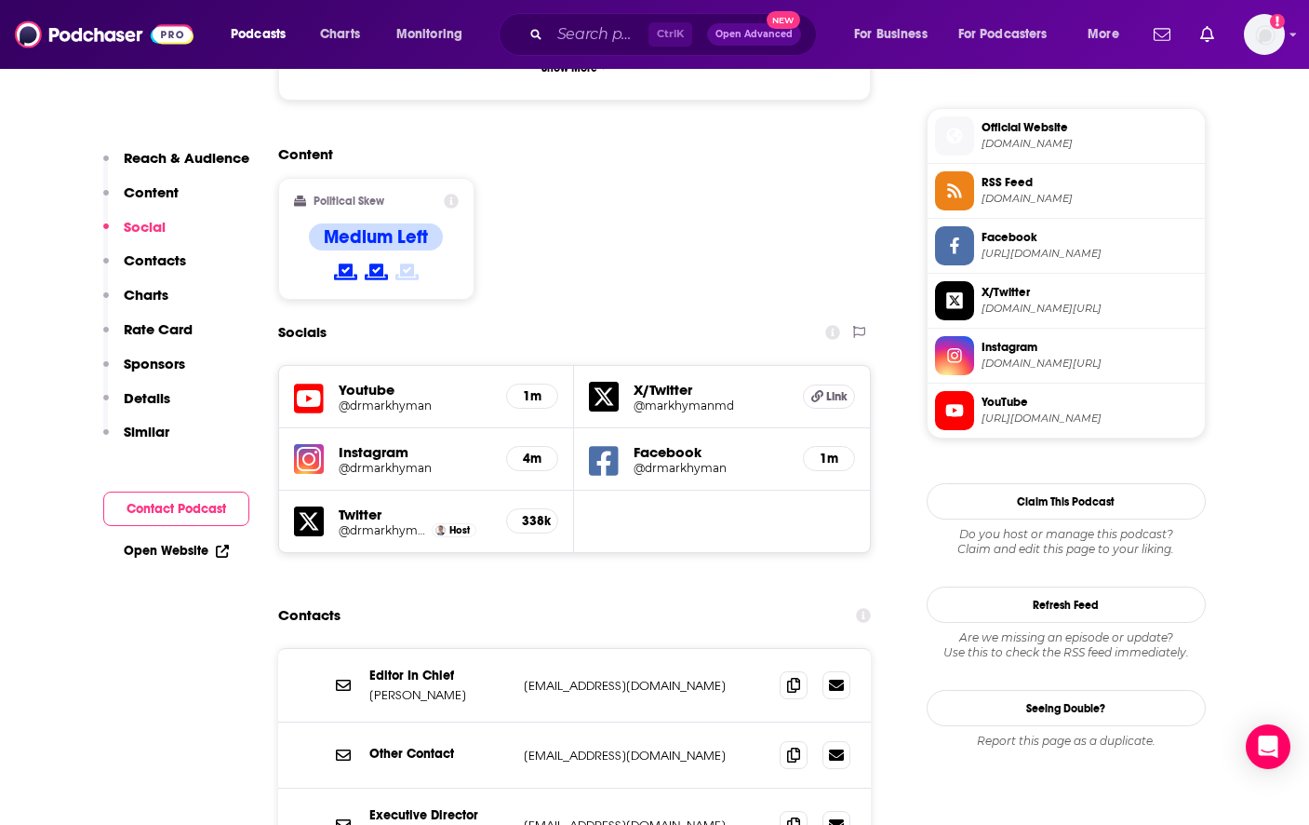
scroll to position [1582, 0]
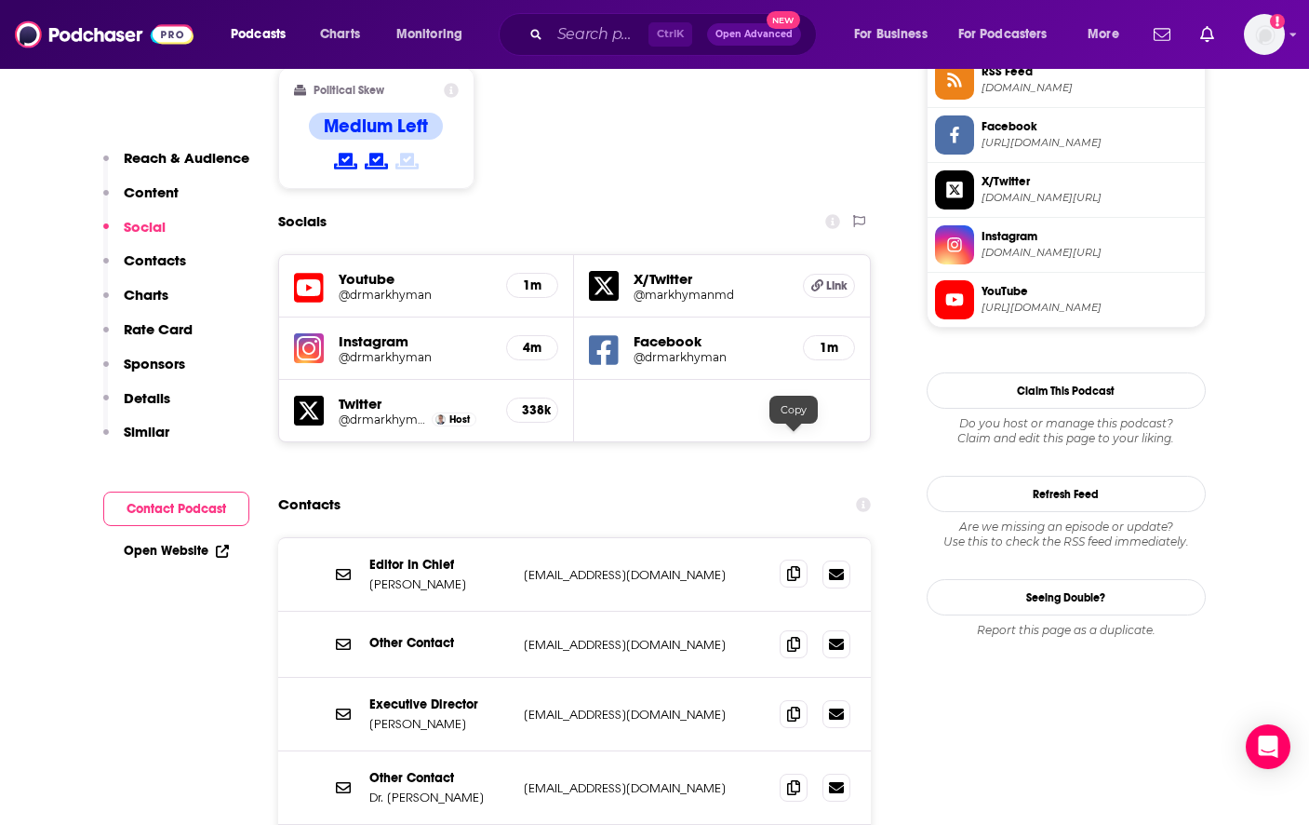
click at [793, 566] on icon at bounding box center [793, 573] width 13 height 15
drag, startPoint x: 660, startPoint y: 339, endPoint x: 609, endPoint y: 310, distance: 58.8
click at [596, 33] on input "Search podcasts, credits, & more..." at bounding box center [599, 35] width 99 height 30
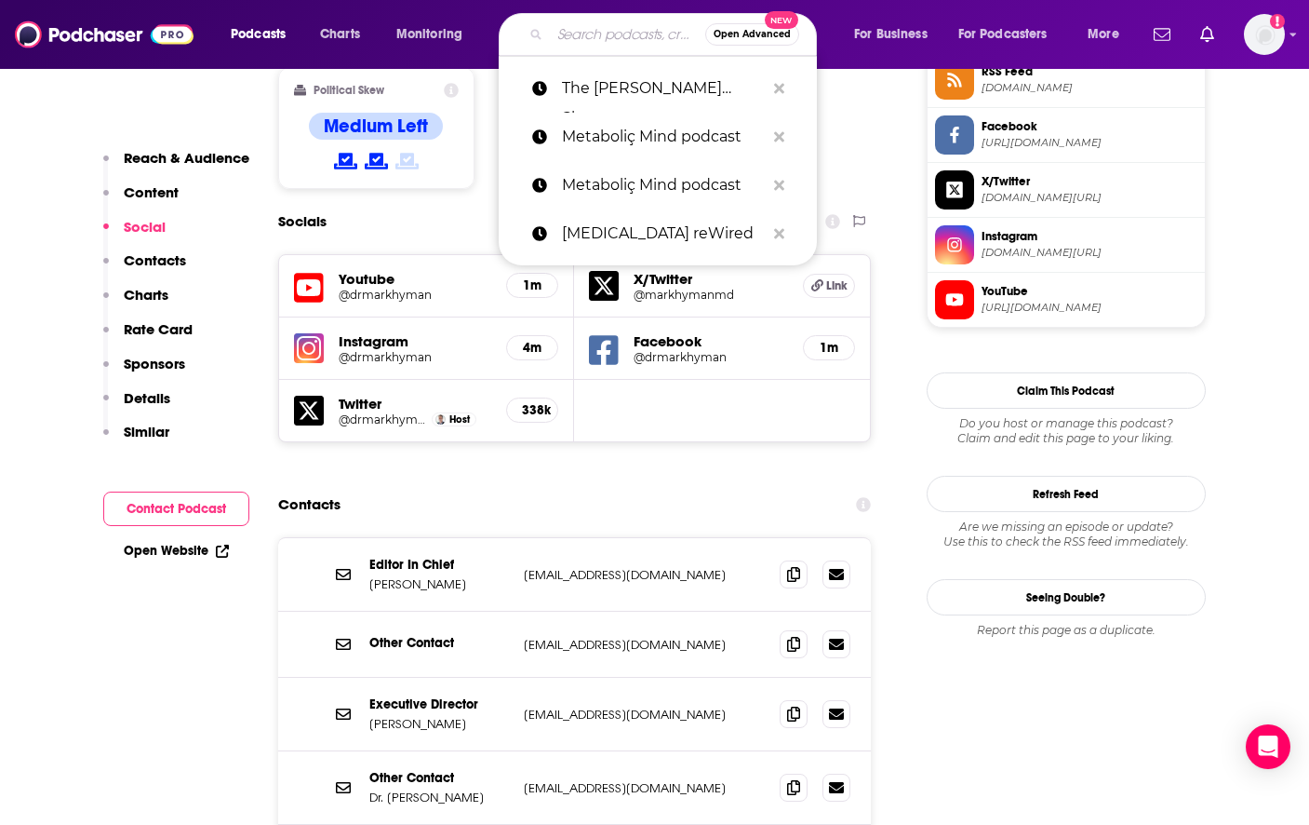
paste input "Impact Parents" podcast"
type input "Impact Parents" podcast"
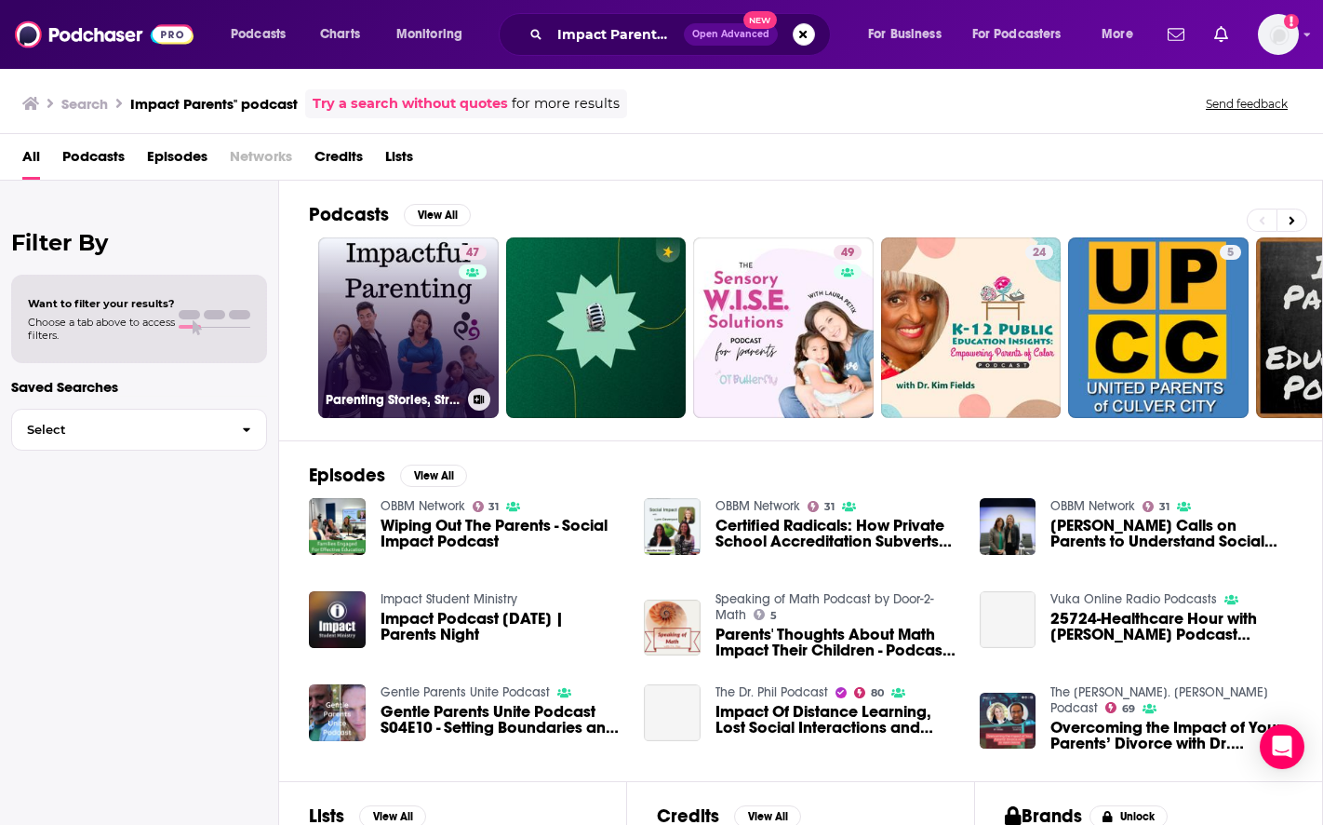
click at [407, 272] on link "47 Parenting Stories, Struggles and Strategies for Moms and Dads of School-aged…" at bounding box center [408, 327] width 181 height 181
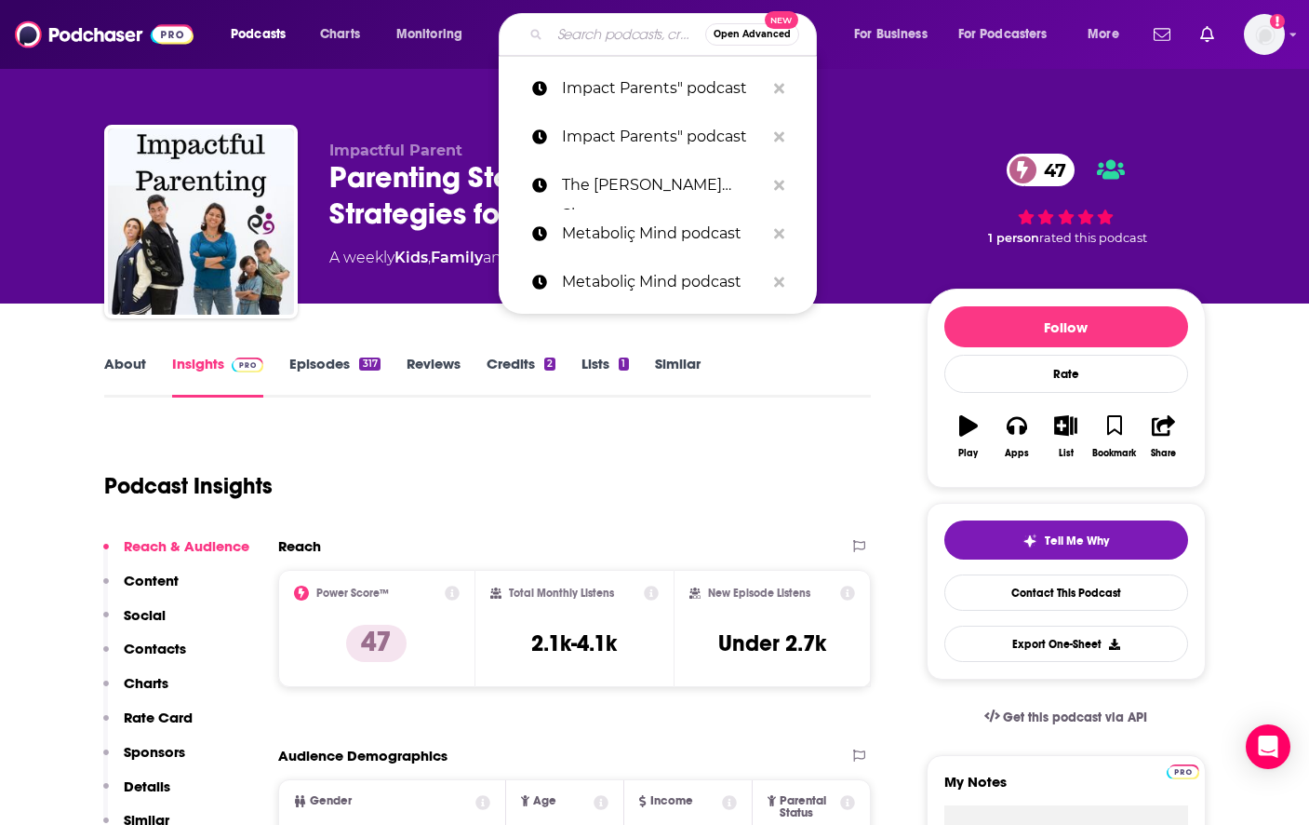
click at [586, 33] on input "Search podcasts, credits, & more..." at bounding box center [627, 35] width 155 height 30
paste input "1000 hours Outside"
type input "1000 hours Outside"
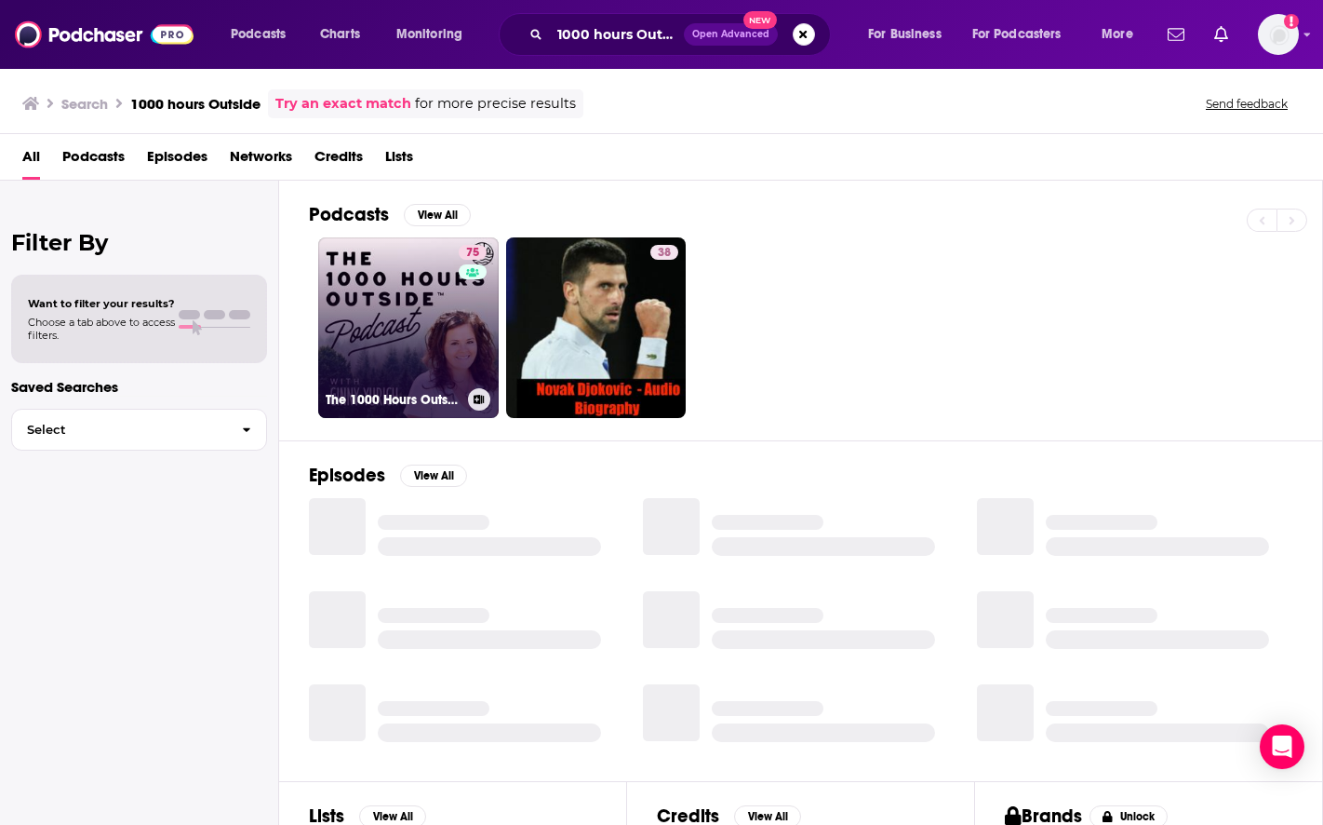
click at [363, 281] on link "75 The 1000 Hours Outside Podcast" at bounding box center [408, 327] width 181 height 181
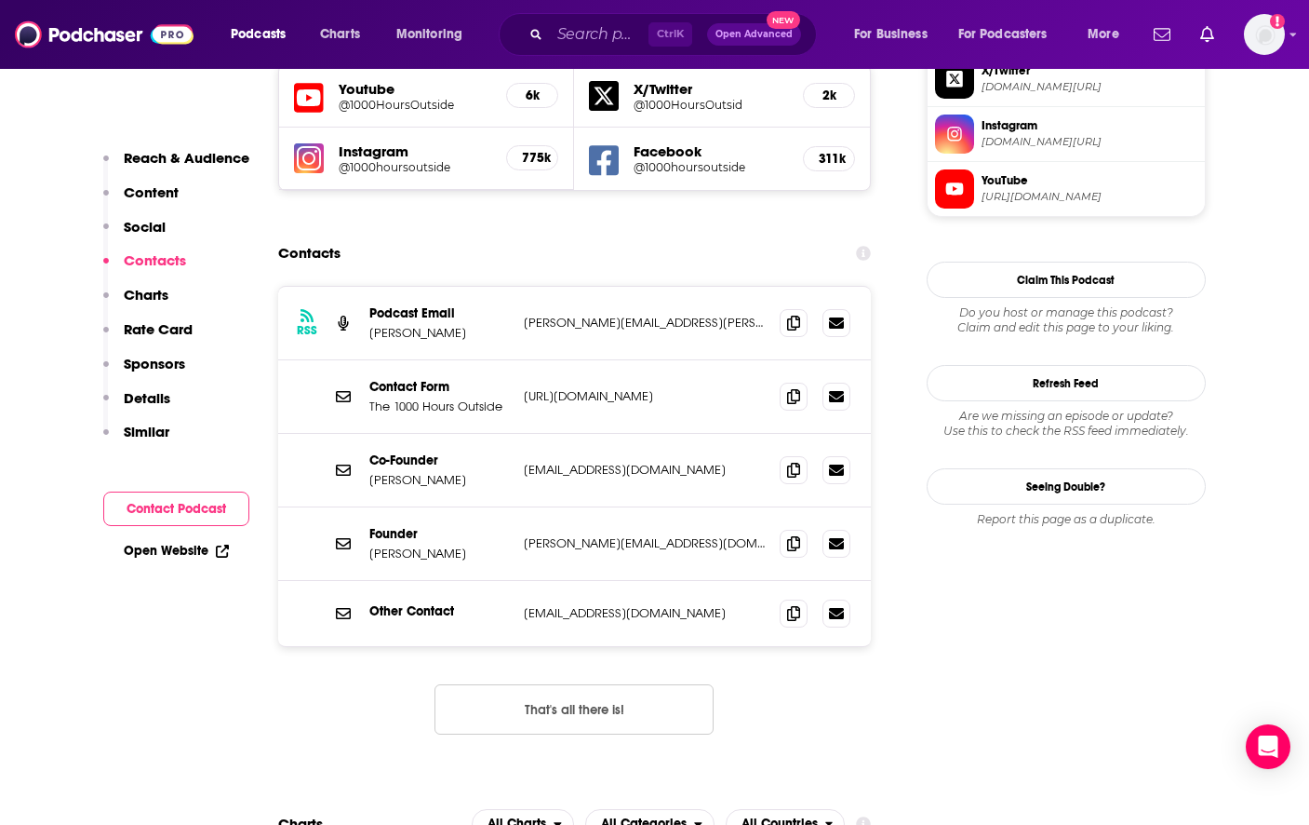
scroll to position [1675, 0]
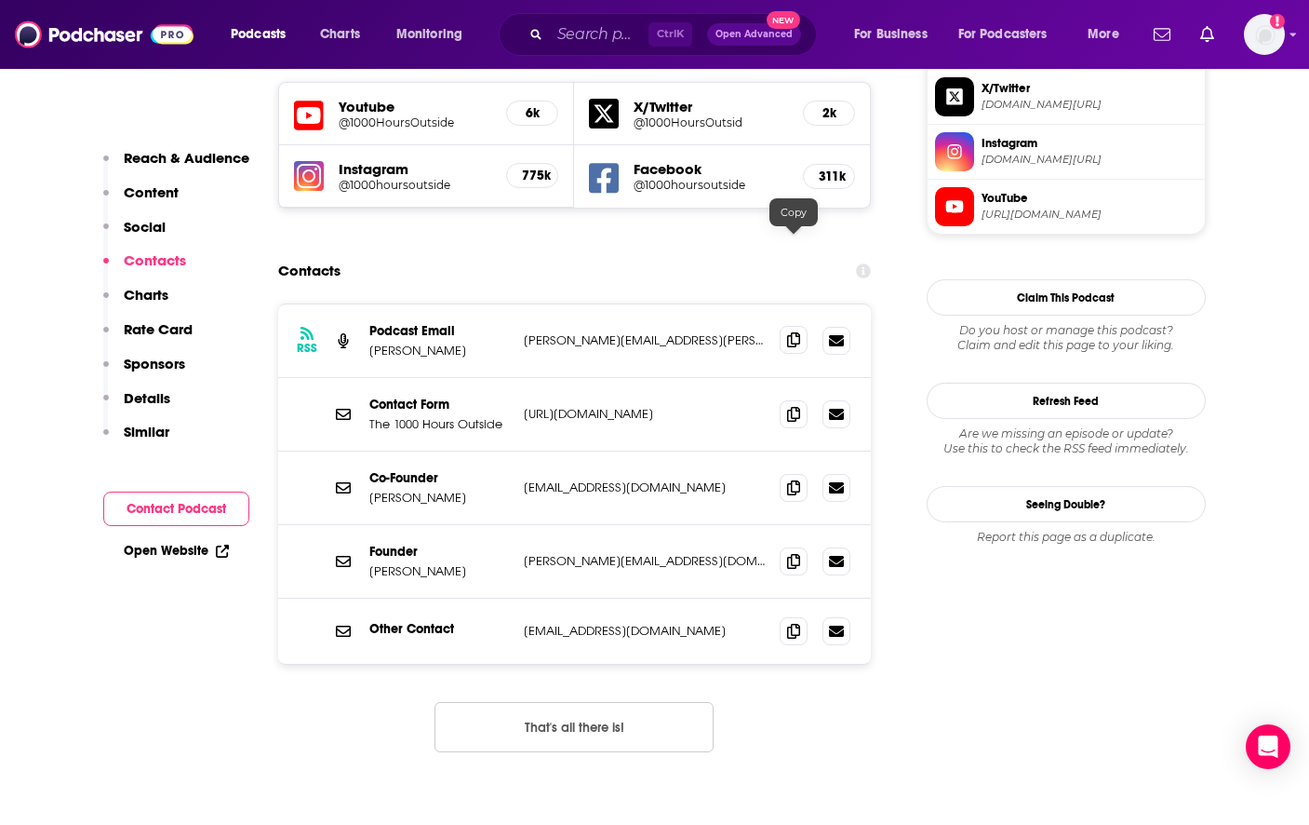
click at [797, 326] on span at bounding box center [794, 340] width 28 height 28
drag, startPoint x: 701, startPoint y: 175, endPoint x: 679, endPoint y: 179, distance: 21.7
click at [696, 253] on div "Contacts" at bounding box center [575, 270] width 594 height 35
click at [416, 342] on p "[PERSON_NAME]" at bounding box center [439, 350] width 140 height 16
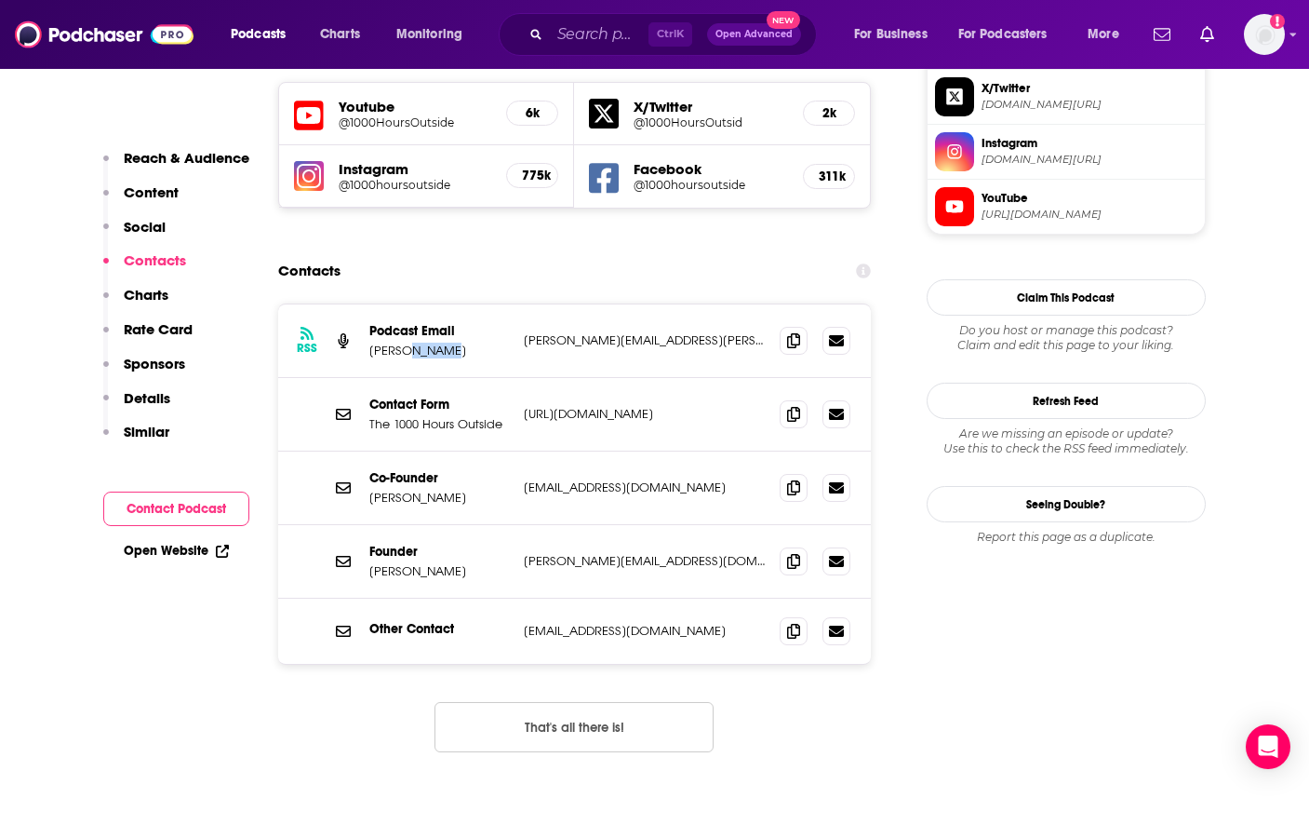
copy p "[PERSON_NAME]"
